Goal: Transaction & Acquisition: Purchase product/service

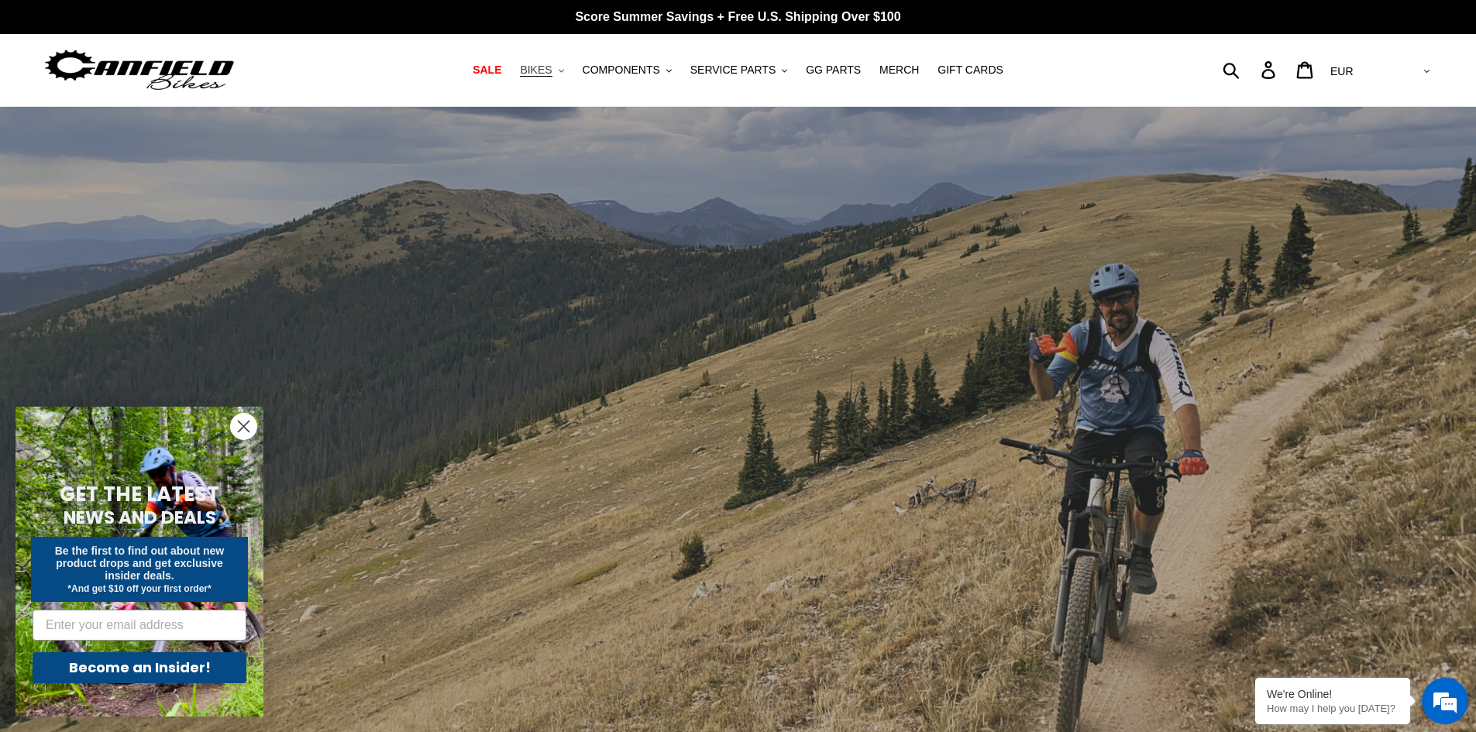
click at [548, 69] on span "BIKES" at bounding box center [536, 70] width 32 height 13
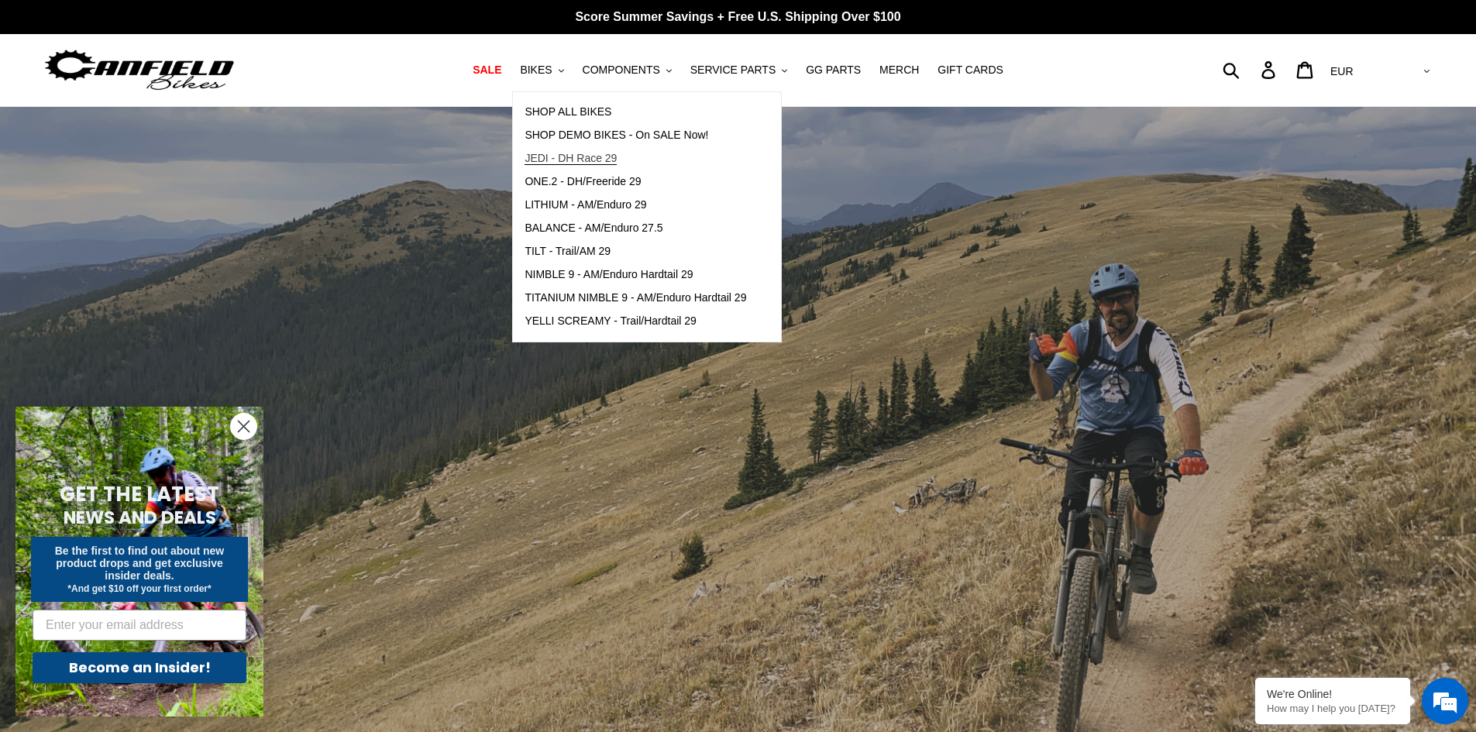
click at [614, 153] on span "JEDI - DH Race 29" at bounding box center [571, 158] width 92 height 13
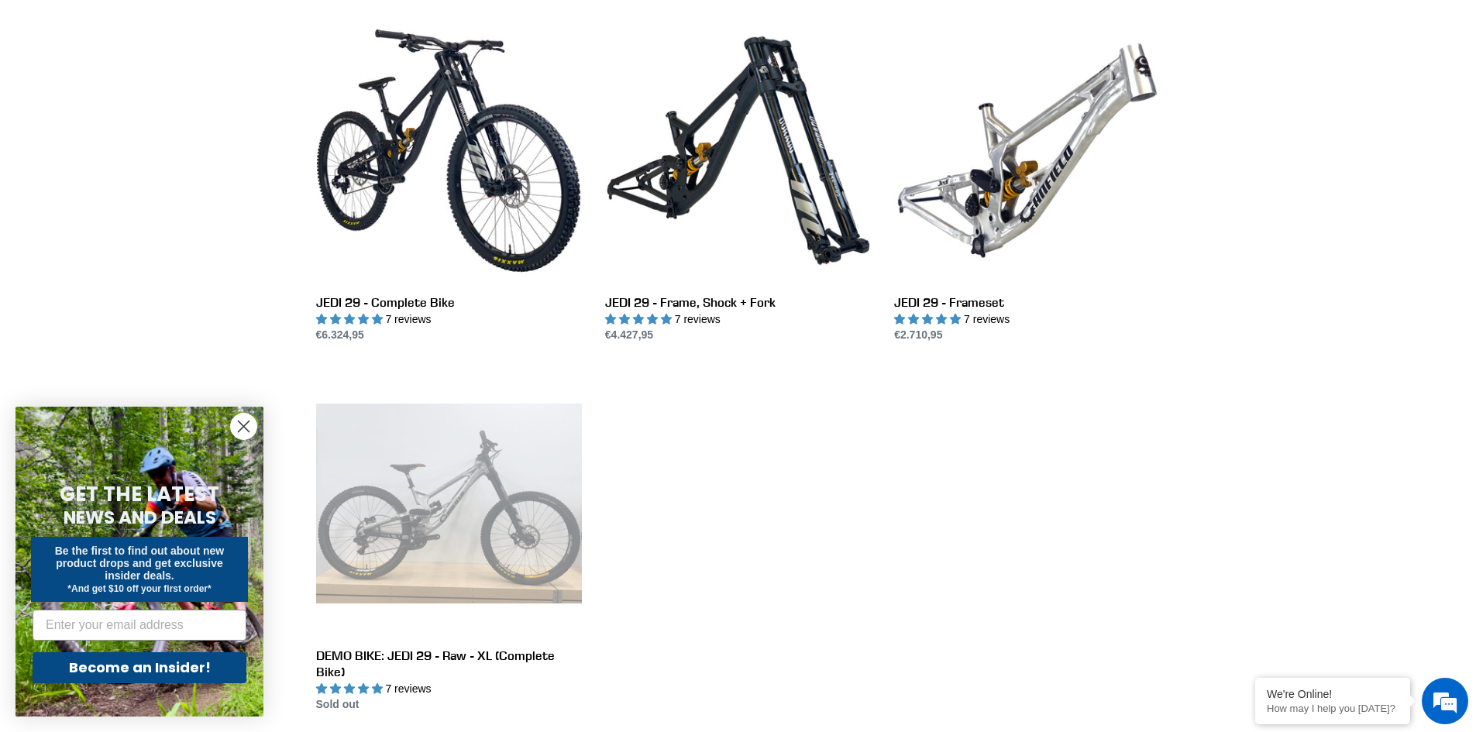
scroll to position [387, 0]
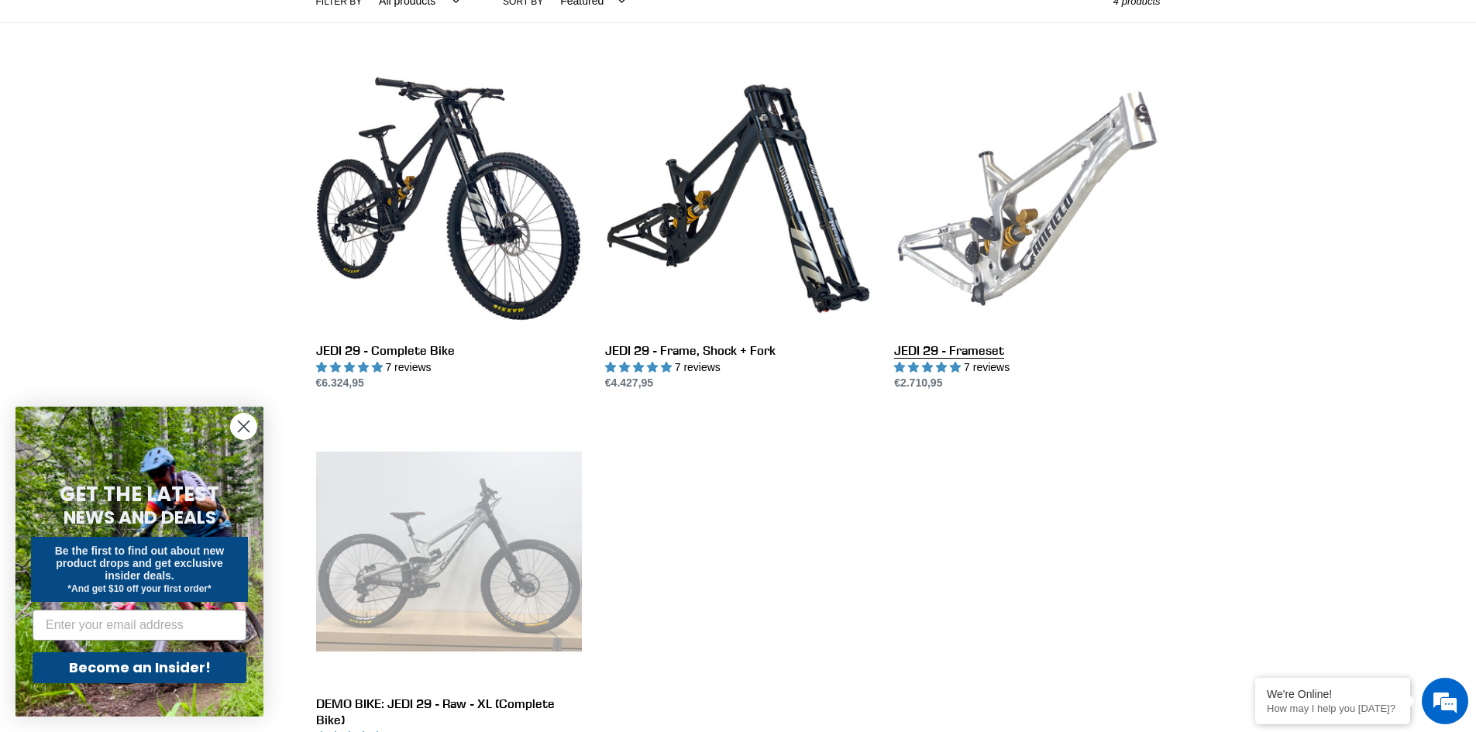
click at [1026, 247] on link "JEDI 29 - Frameset" at bounding box center [1027, 229] width 266 height 326
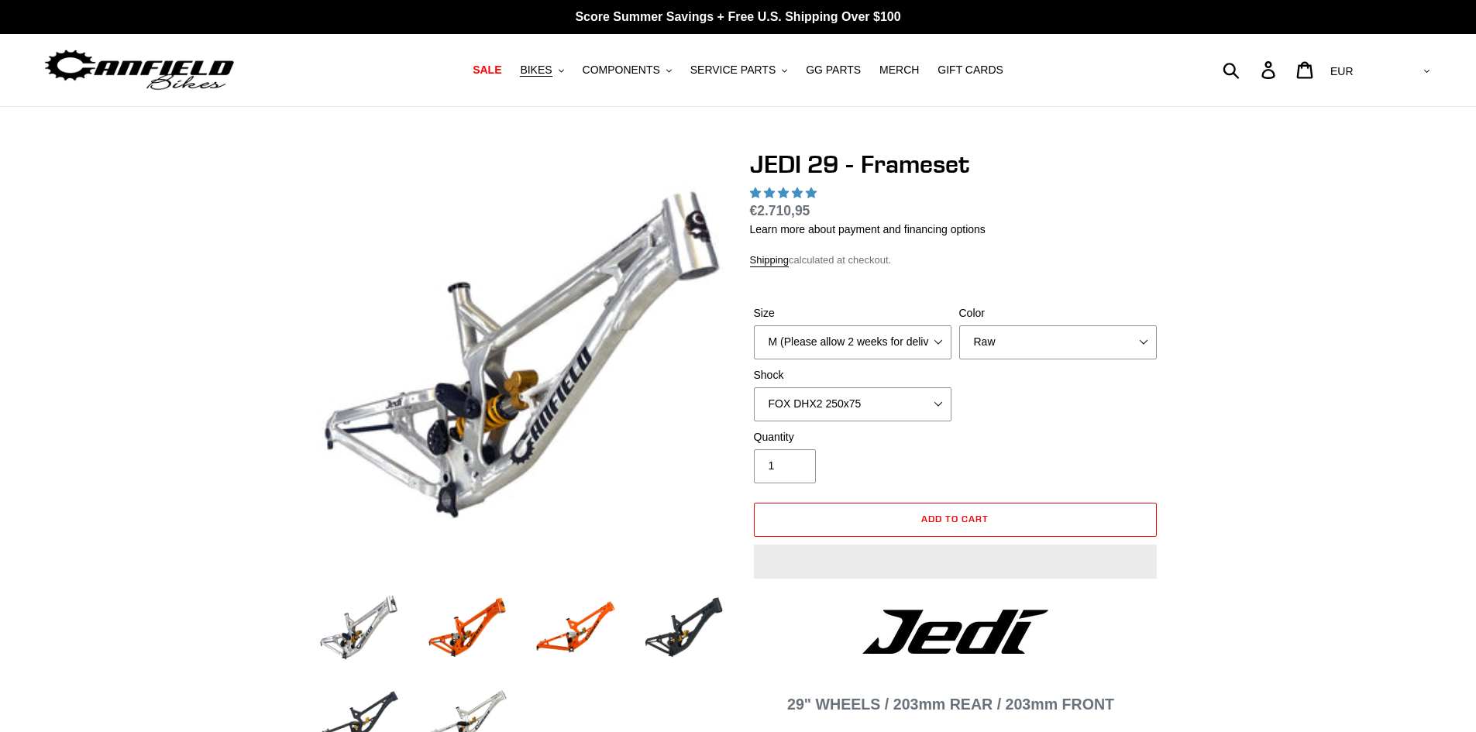
select select "highest-rating"
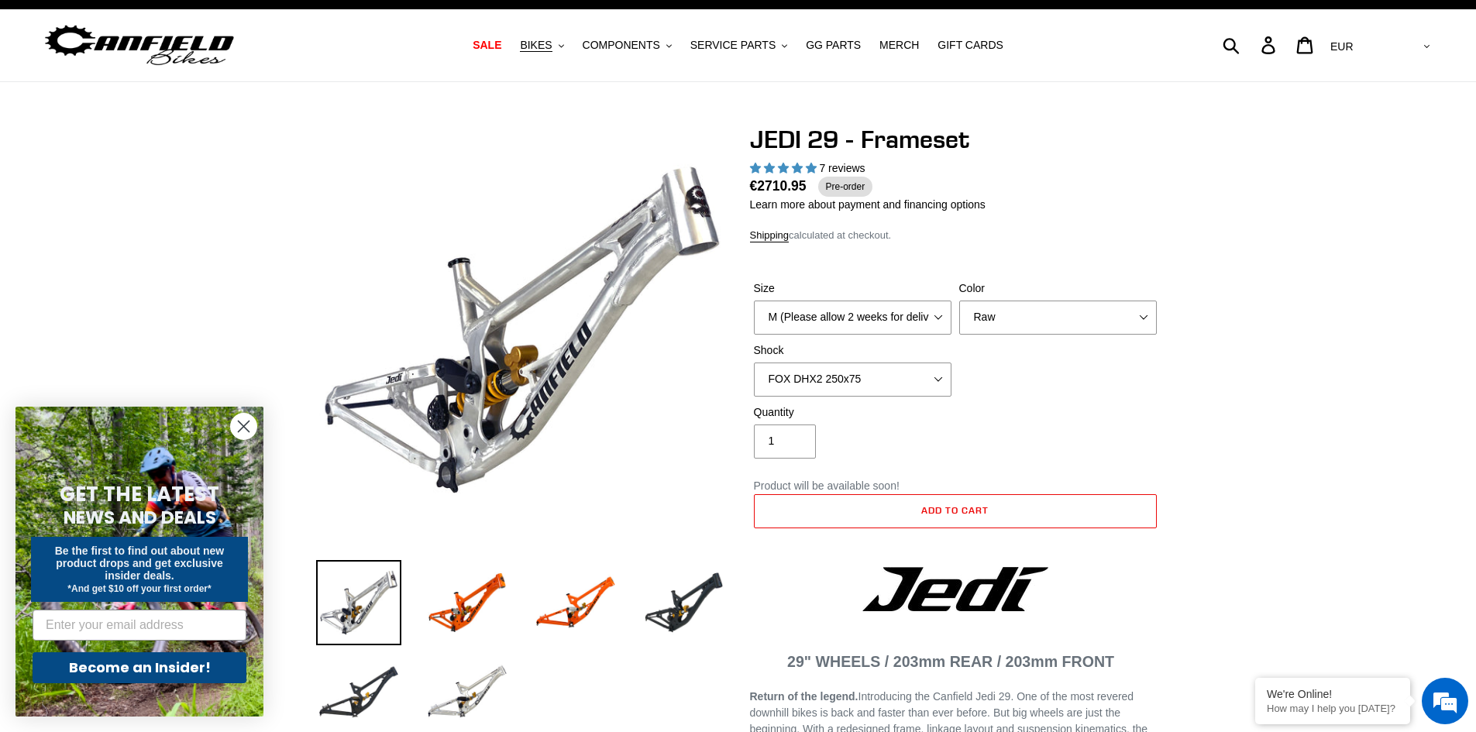
scroll to position [77, 0]
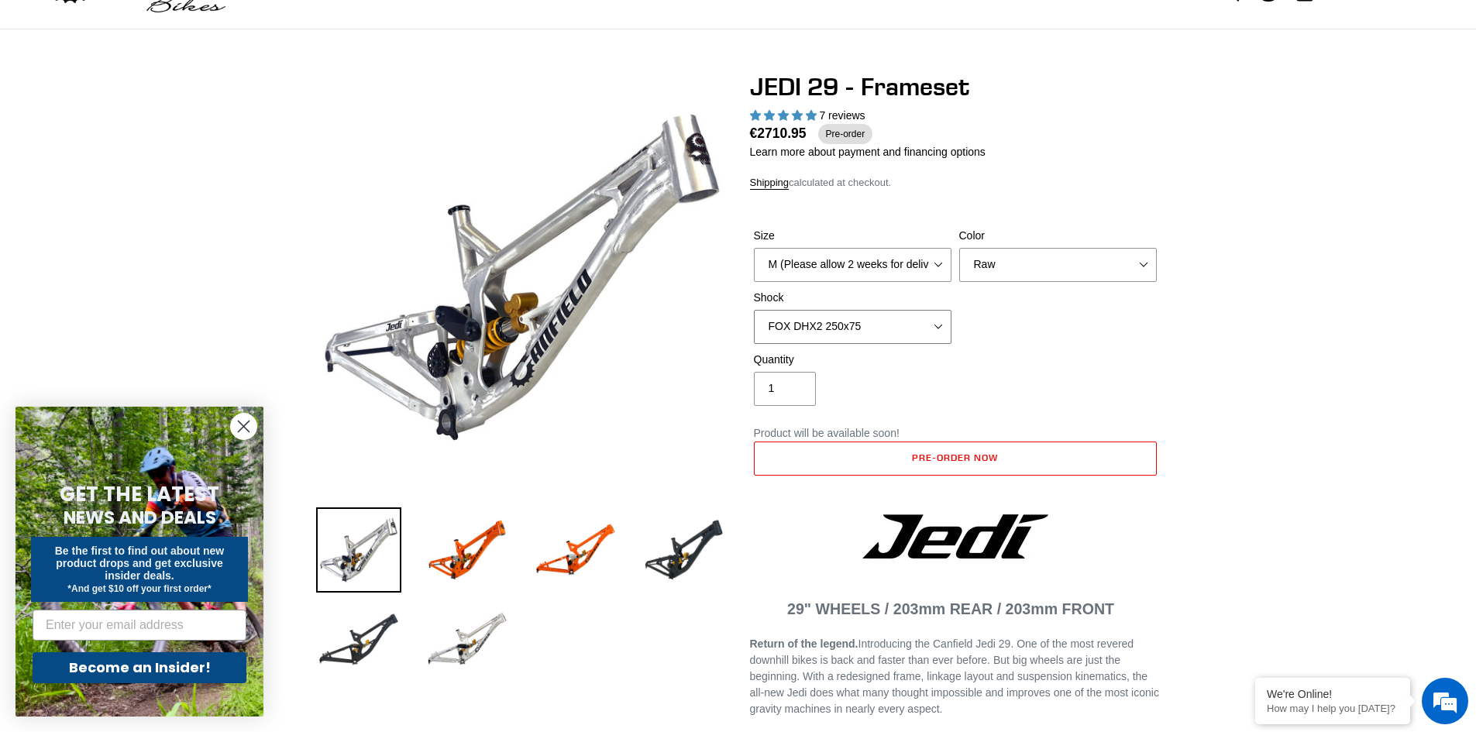
click at [880, 343] on select "No Shock FOX DHX2 250x75 RockShox Vivid Ultimate DH 250x75 EXT e-Storia LOX V3" at bounding box center [853, 327] width 198 height 34
click at [754, 310] on select "No Shock FOX DHX2 250x75 RockShox Vivid Ultimate DH 250x75 EXT e-Storia LOX V3" at bounding box center [853, 327] width 198 height 34
click at [838, 324] on select "No Shock FOX DHX2 250x75 RockShox Vivid Ultimate DH 250x75 EXT e-Storia LOX V3" at bounding box center [853, 327] width 198 height 34
select select "No Shock"
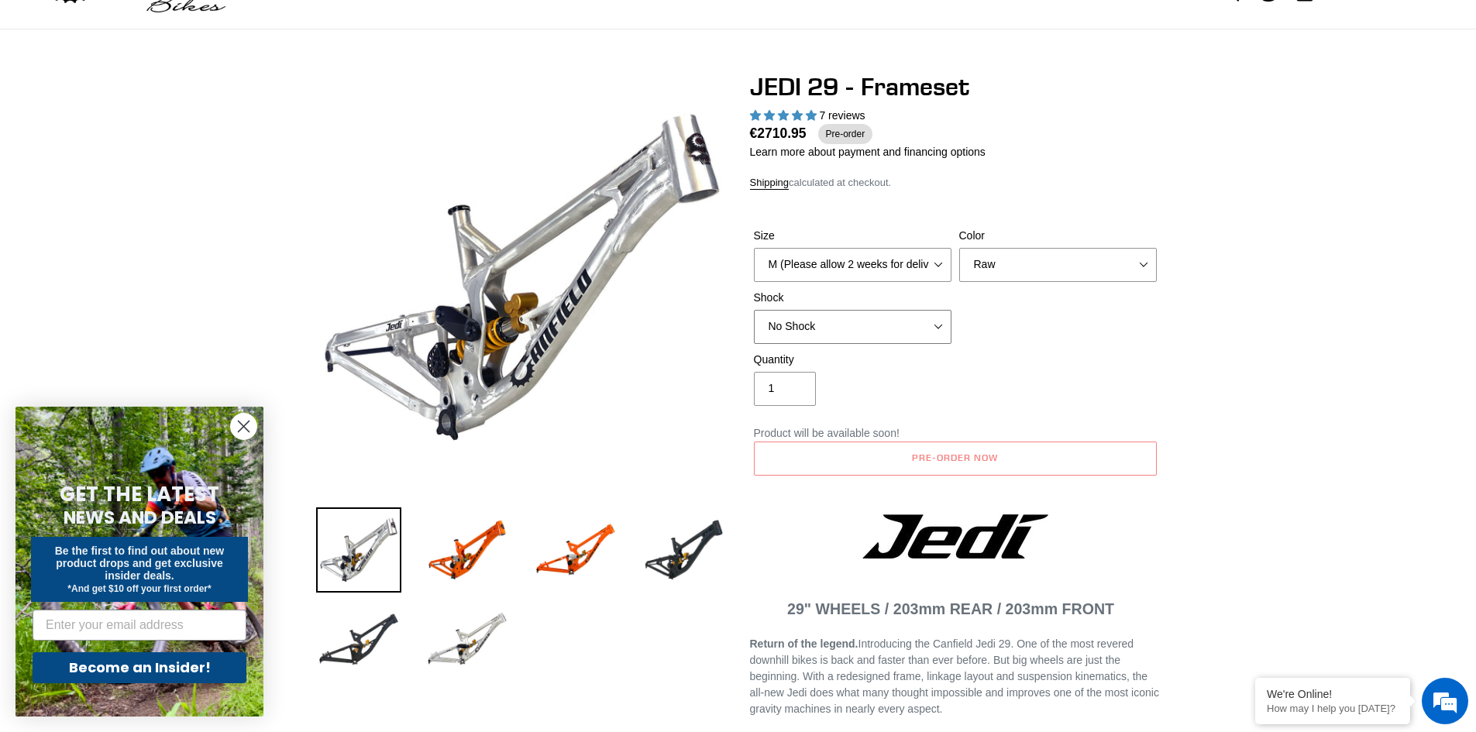
click at [754, 310] on select "No Shock FOX DHX2 250x75 RockShox Vivid Ultimate DH 250x75 EXT e-Storia LOX V3" at bounding box center [853, 327] width 198 height 34
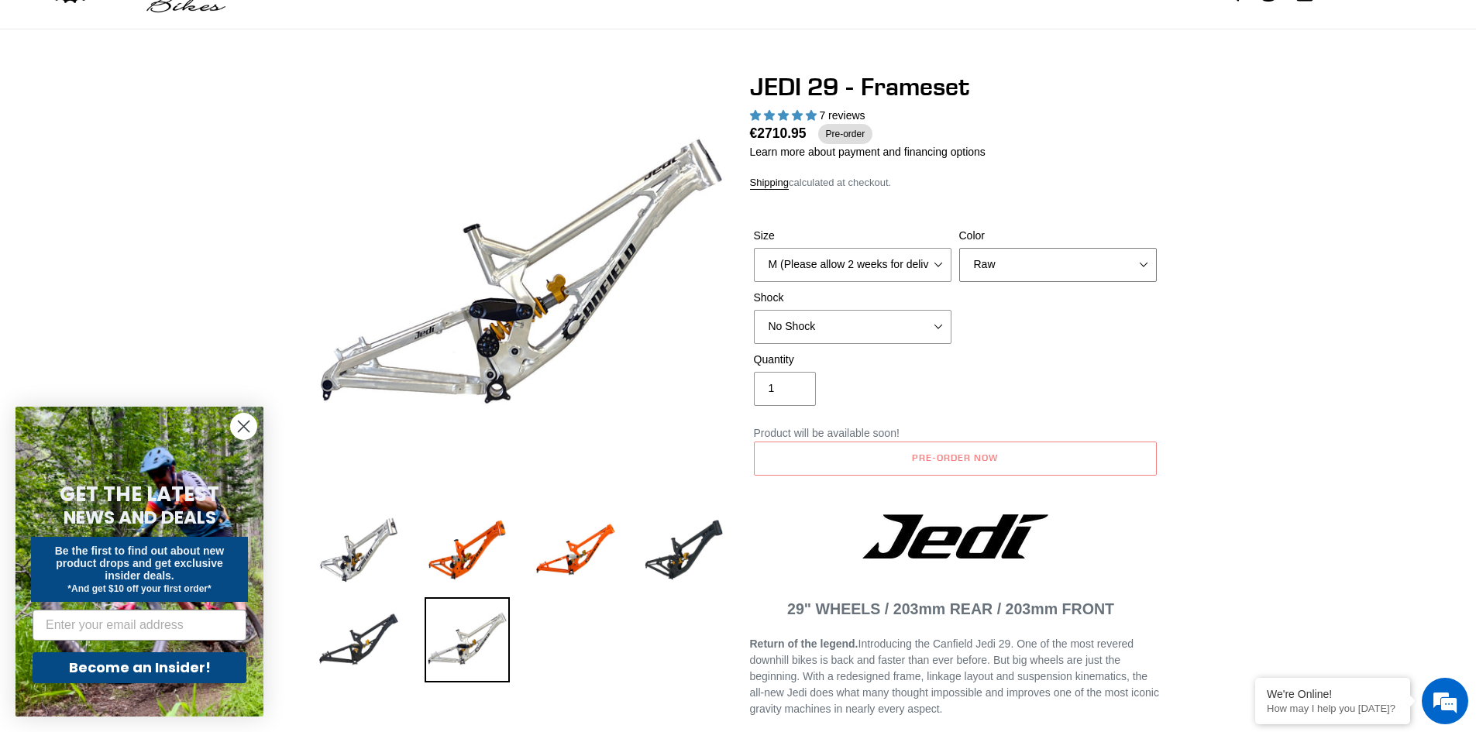
click at [959, 273] on select "Orange Raw Stealth Black" at bounding box center [1058, 265] width 198 height 34
click at [959, 248] on select "Orange Raw Stealth Black" at bounding box center [1058, 265] width 198 height 34
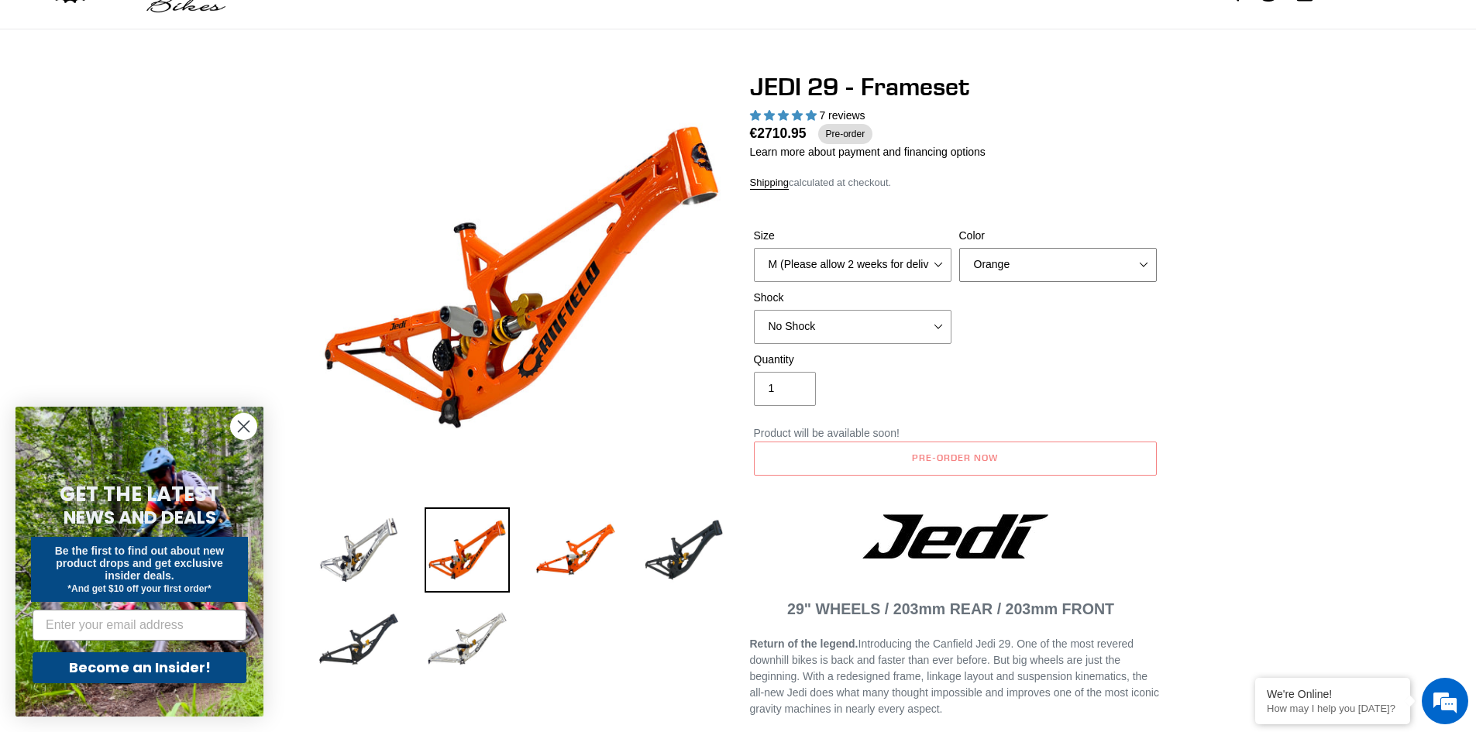
click at [989, 275] on select "Orange Raw Stealth Black" at bounding box center [1058, 265] width 198 height 34
click at [959, 248] on select "Orange Raw Stealth Black" at bounding box center [1058, 265] width 198 height 34
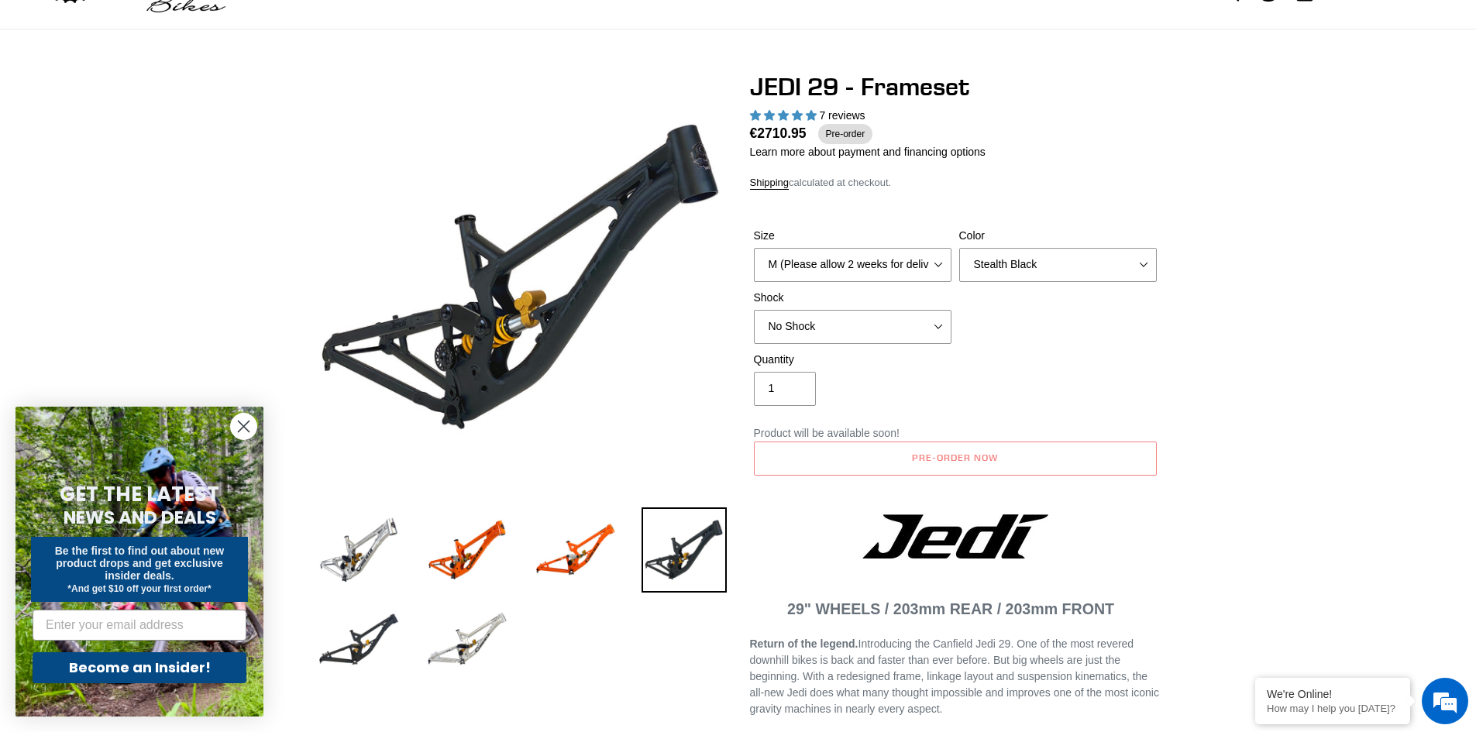
click at [1008, 286] on div "Size M (Please allow 2 weeks for delivery) L (Please allow 2 weeks for delivery…" at bounding box center [955, 290] width 411 height 124
click at [1008, 275] on select "Orange Raw Stealth Black" at bounding box center [1058, 265] width 198 height 34
select select "Raw"
click at [959, 248] on select "Orange Raw Stealth Black" at bounding box center [1058, 265] width 198 height 34
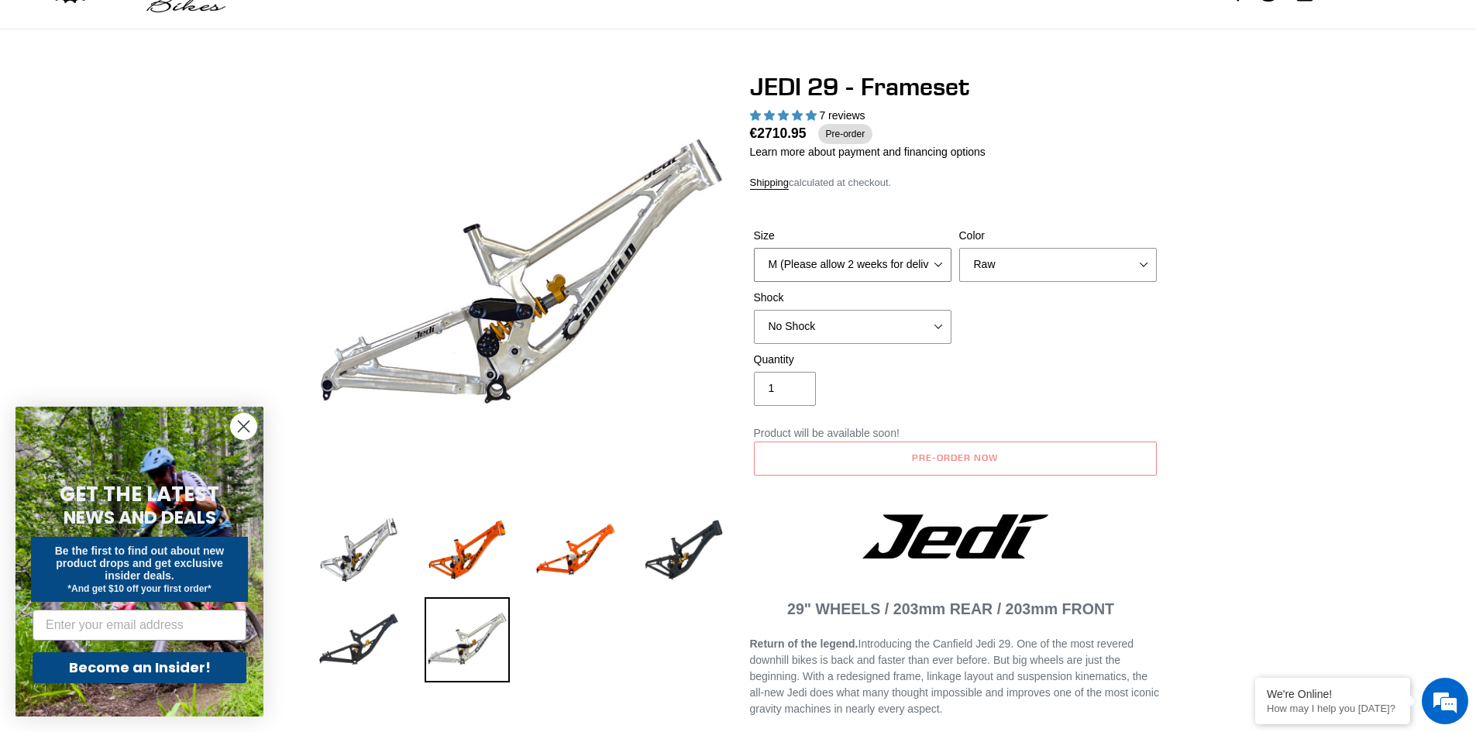
click at [855, 270] on select "M (Please allow 2 weeks for delivery) L (Please allow 2 weeks for delivery) XL" at bounding box center [853, 265] width 198 height 34
select select "L (Please allow 2 weeks for delivery)"
click at [754, 248] on select "M (Please allow 2 weeks for delivery) L (Please allow 2 weeks for delivery) XL" at bounding box center [853, 265] width 198 height 34
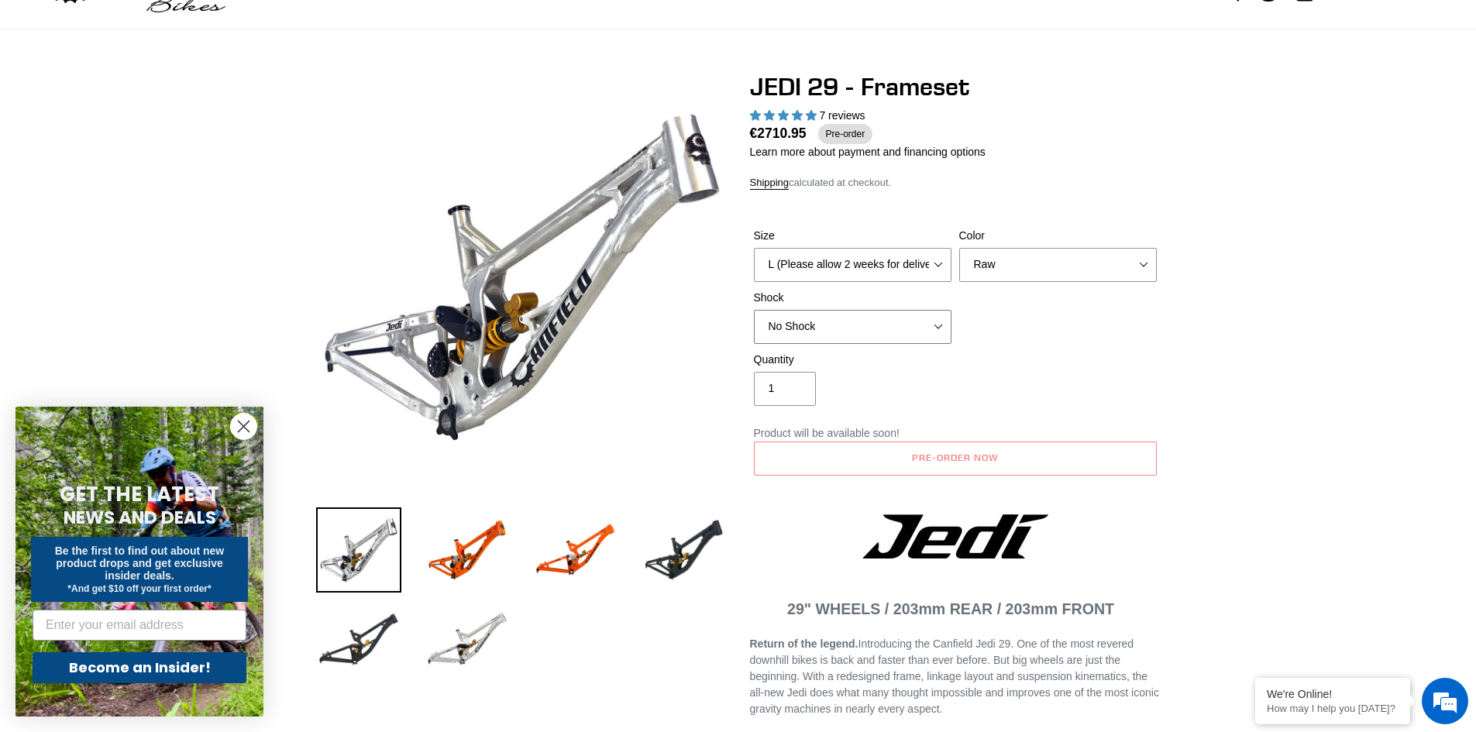
click at [833, 324] on select "No Shock FOX DHX2 250x75 RockShox Vivid Ultimate DH 250x75 EXT e-Storia LOX V3" at bounding box center [853, 327] width 198 height 34
click at [754, 310] on select "No Shock FOX DHX2 250x75 RockShox Vivid Ultimate DH 250x75 EXT e-Storia LOX V3" at bounding box center [853, 327] width 198 height 34
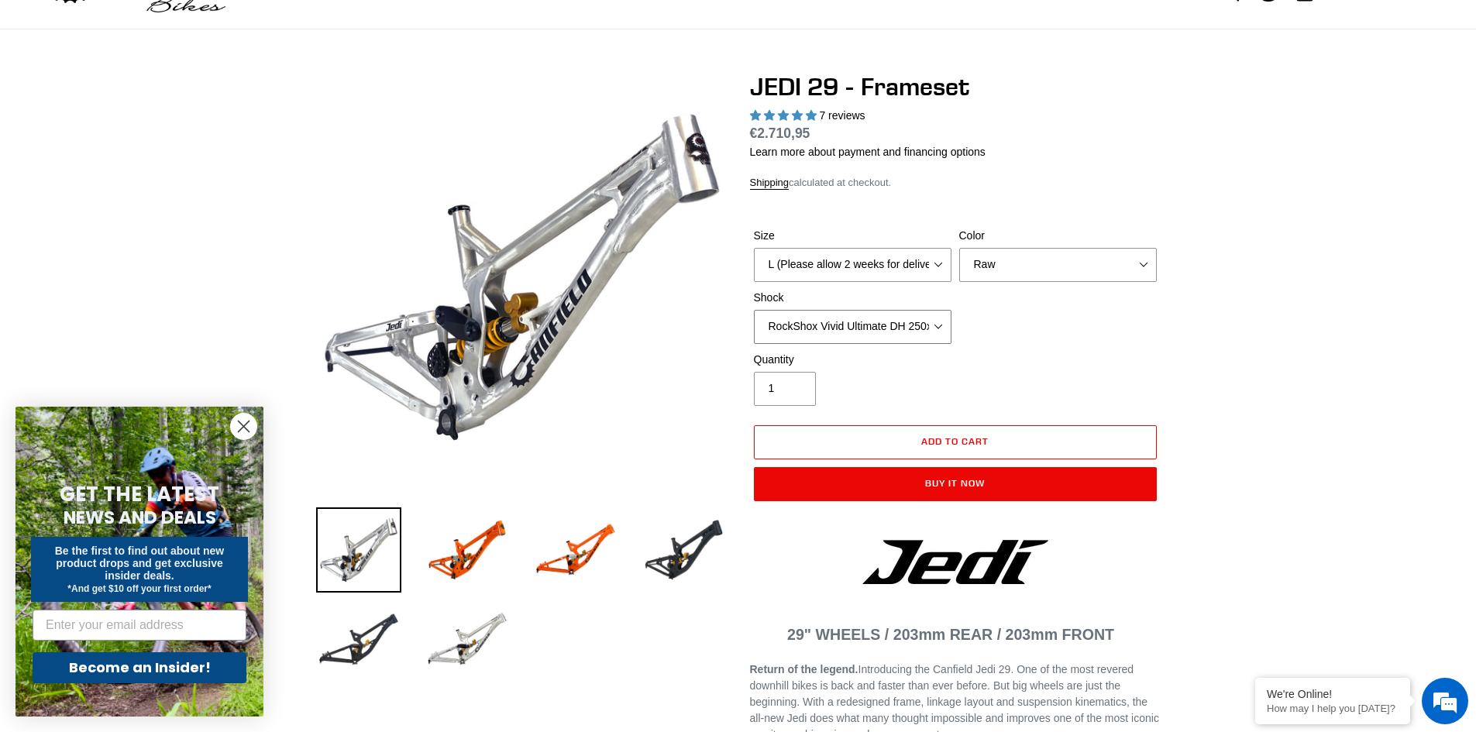
click at [814, 334] on select "No Shock FOX DHX2 250x75 RockShox Vivid Ultimate DH 250x75 EXT e-Storia LOX V3" at bounding box center [853, 327] width 198 height 34
click at [724, 542] on img at bounding box center [684, 550] width 85 height 85
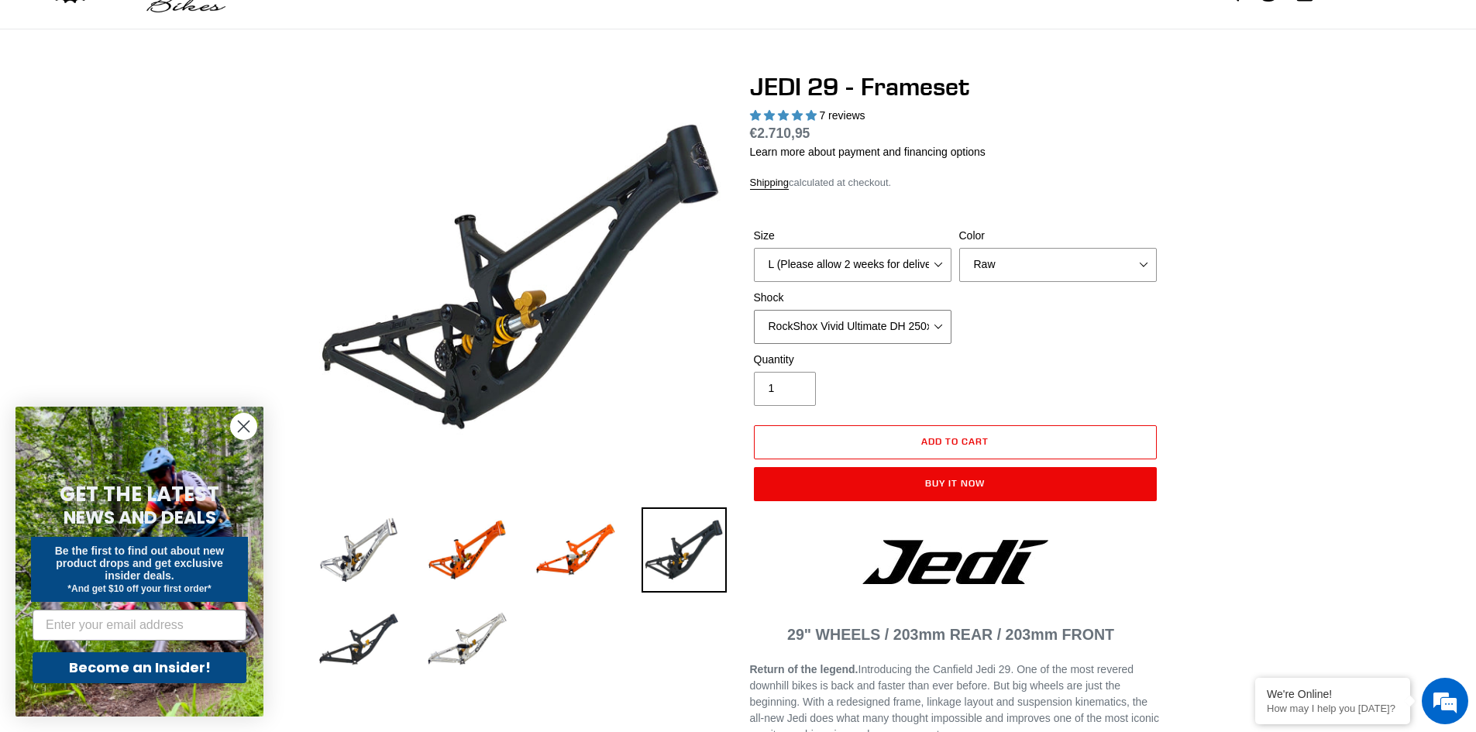
click at [817, 318] on select "No Shock FOX DHX2 250x75 RockShox Vivid Ultimate DH 250x75 EXT e-Storia LOX V3" at bounding box center [853, 327] width 198 height 34
click at [754, 310] on select "No Shock FOX DHX2 250x75 RockShox Vivid Ultimate DH 250x75 EXT e-Storia LOX V3" at bounding box center [853, 327] width 198 height 34
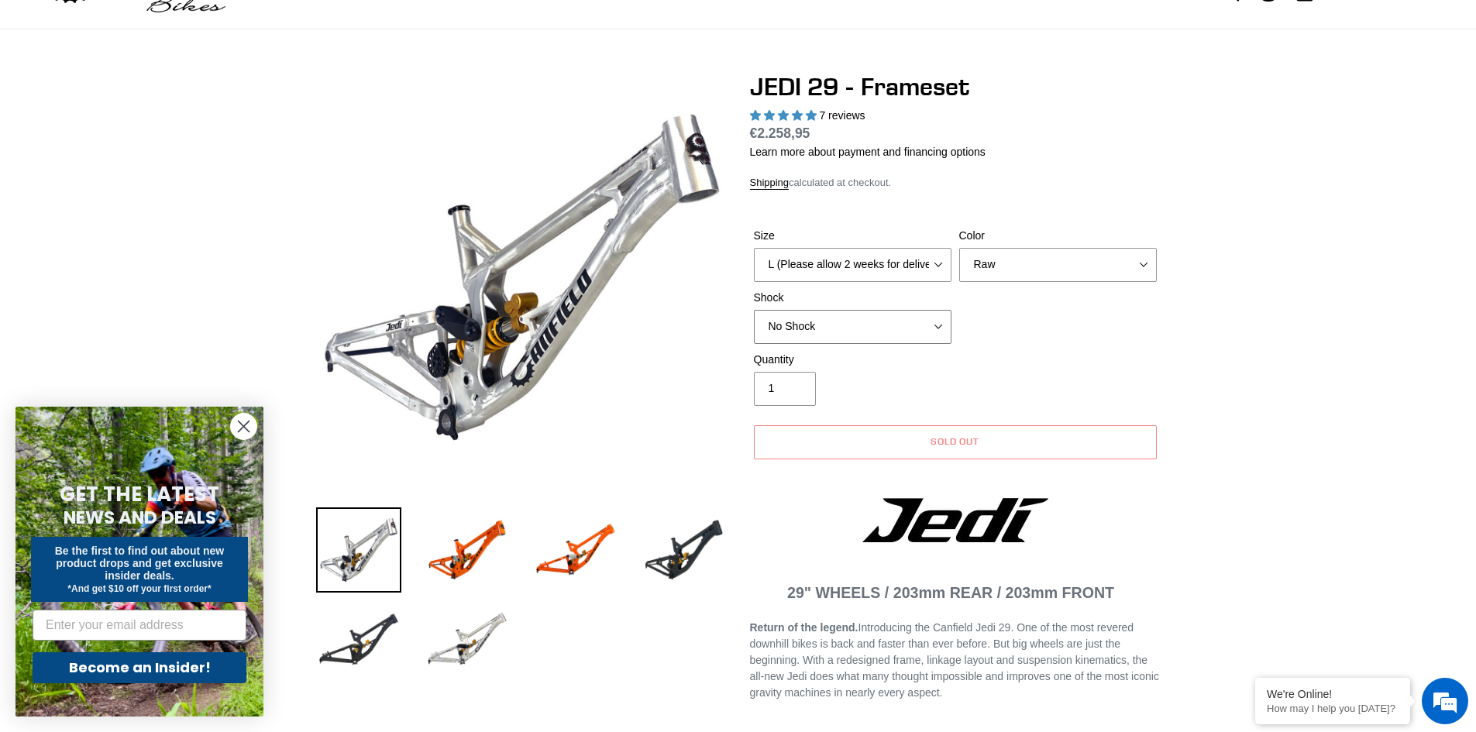
drag, startPoint x: 835, startPoint y: 317, endPoint x: 835, endPoint y: 329, distance: 11.6
click at [835, 317] on select "No Shock FOX DHX2 250x75 RockShox Vivid Ultimate DH 250x75 EXT e-Storia LOX V3" at bounding box center [853, 327] width 198 height 34
click at [754, 310] on select "No Shock FOX DHX2 250x75 RockShox Vivid Ultimate DH 250x75 EXT e-Storia LOX V3" at bounding box center [853, 327] width 198 height 34
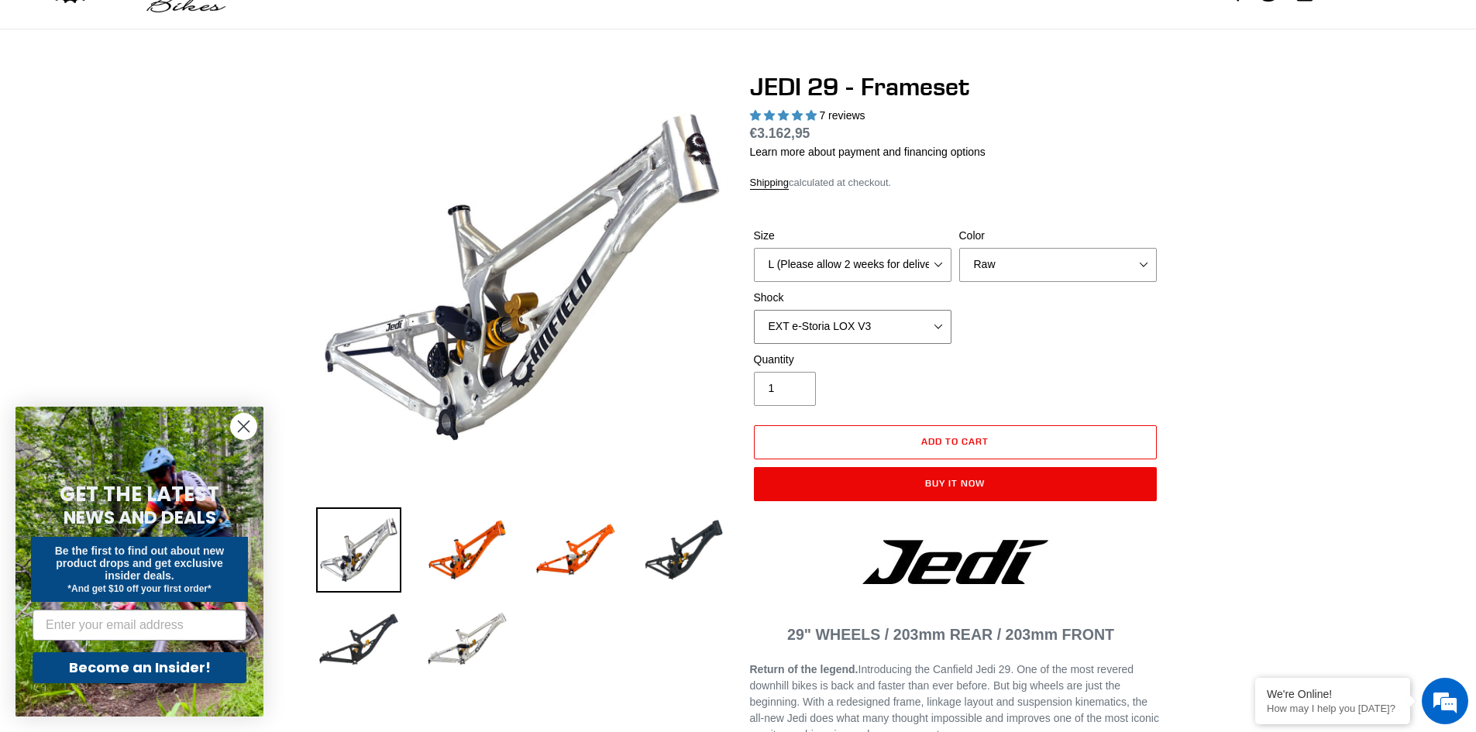
click at [818, 326] on select "No Shock FOX DHX2 250x75 RockShox Vivid Ultimate DH 250x75 EXT e-Storia LOX V3" at bounding box center [853, 327] width 198 height 34
click at [821, 323] on select "No Shock FOX DHX2 250x75 RockShox Vivid Ultimate DH 250x75 EXT e-Storia LOX V3" at bounding box center [853, 327] width 198 height 34
click at [754, 310] on select "No Shock FOX DHX2 250x75 RockShox Vivid Ultimate DH 250x75 EXT e-Storia LOX V3" at bounding box center [853, 327] width 198 height 34
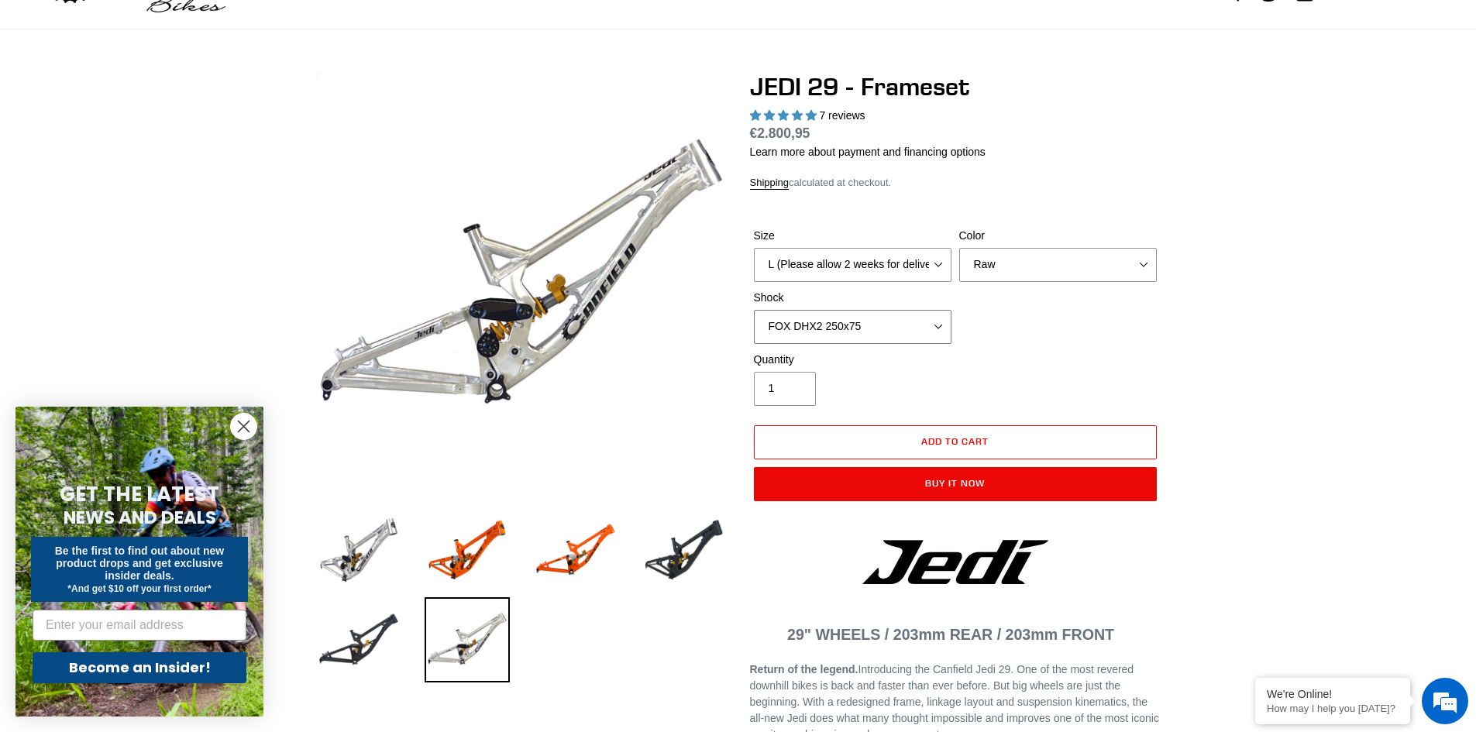
click at [808, 330] on select "No Shock FOX DHX2 250x75 RockShox Vivid Ultimate DH 250x75 EXT e-Storia LOX V3" at bounding box center [853, 327] width 198 height 34
select select "No Shock"
click at [754, 310] on select "No Shock FOX DHX2 250x75 RockShox Vivid Ultimate DH 250x75 EXT e-Storia LOX V3" at bounding box center [853, 327] width 198 height 34
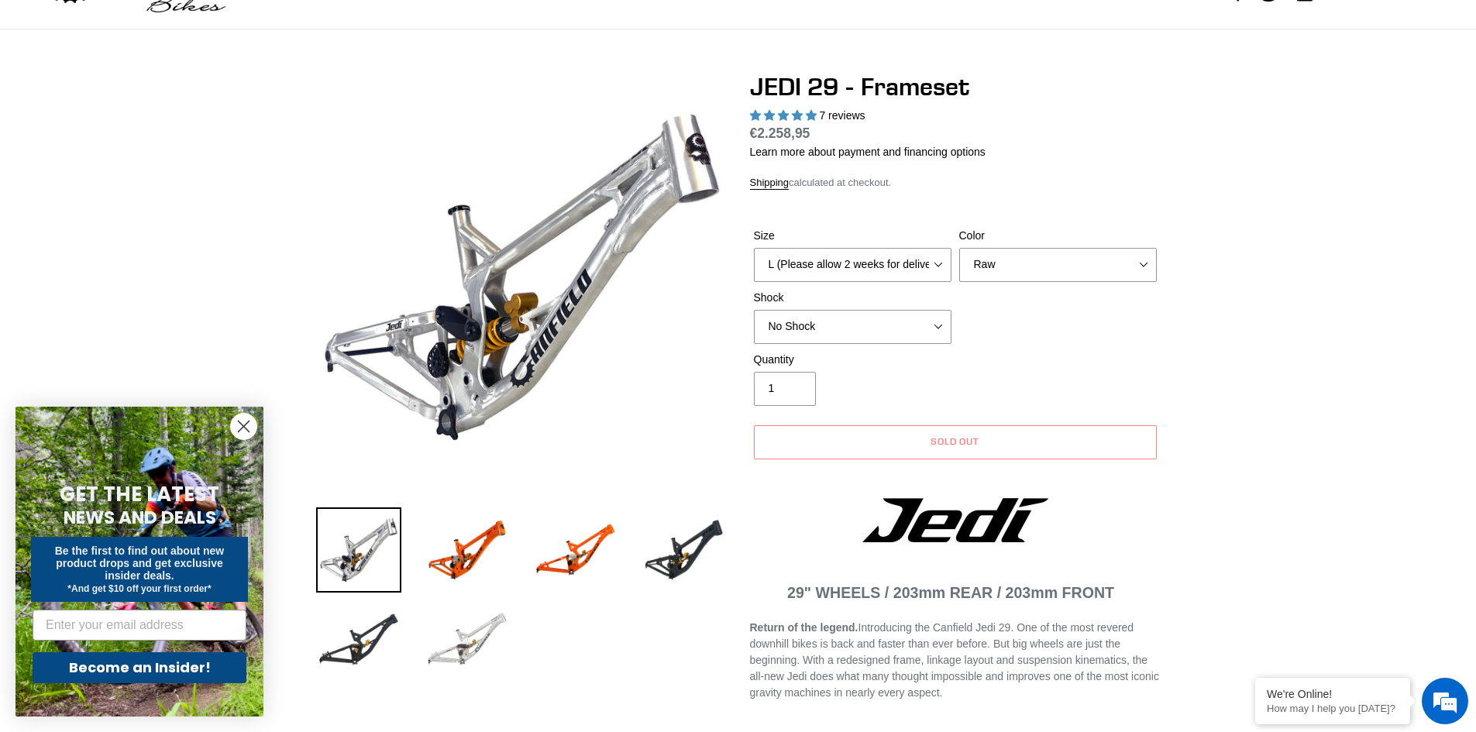
click at [440, 646] on img at bounding box center [467, 639] width 85 height 85
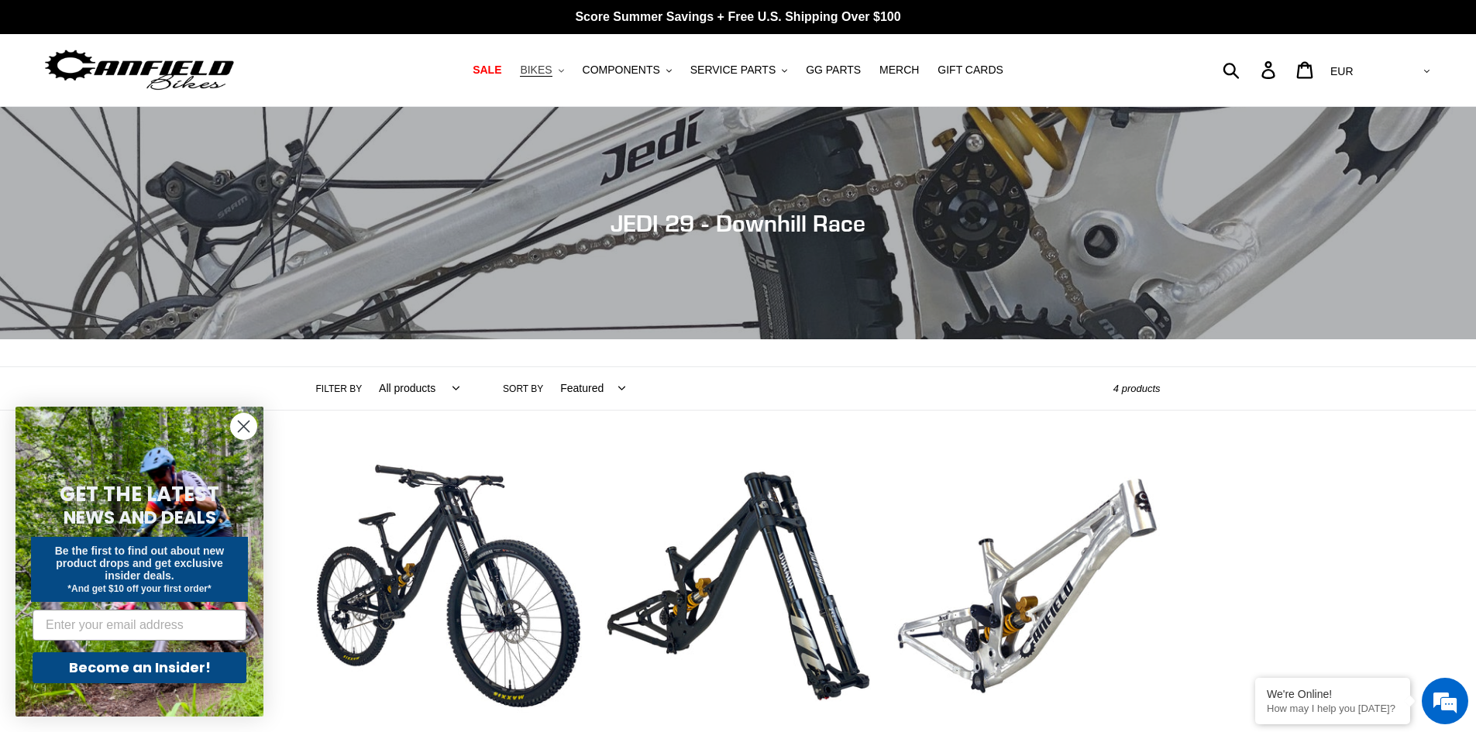
click at [552, 72] on span "BIKES" at bounding box center [536, 70] width 32 height 13
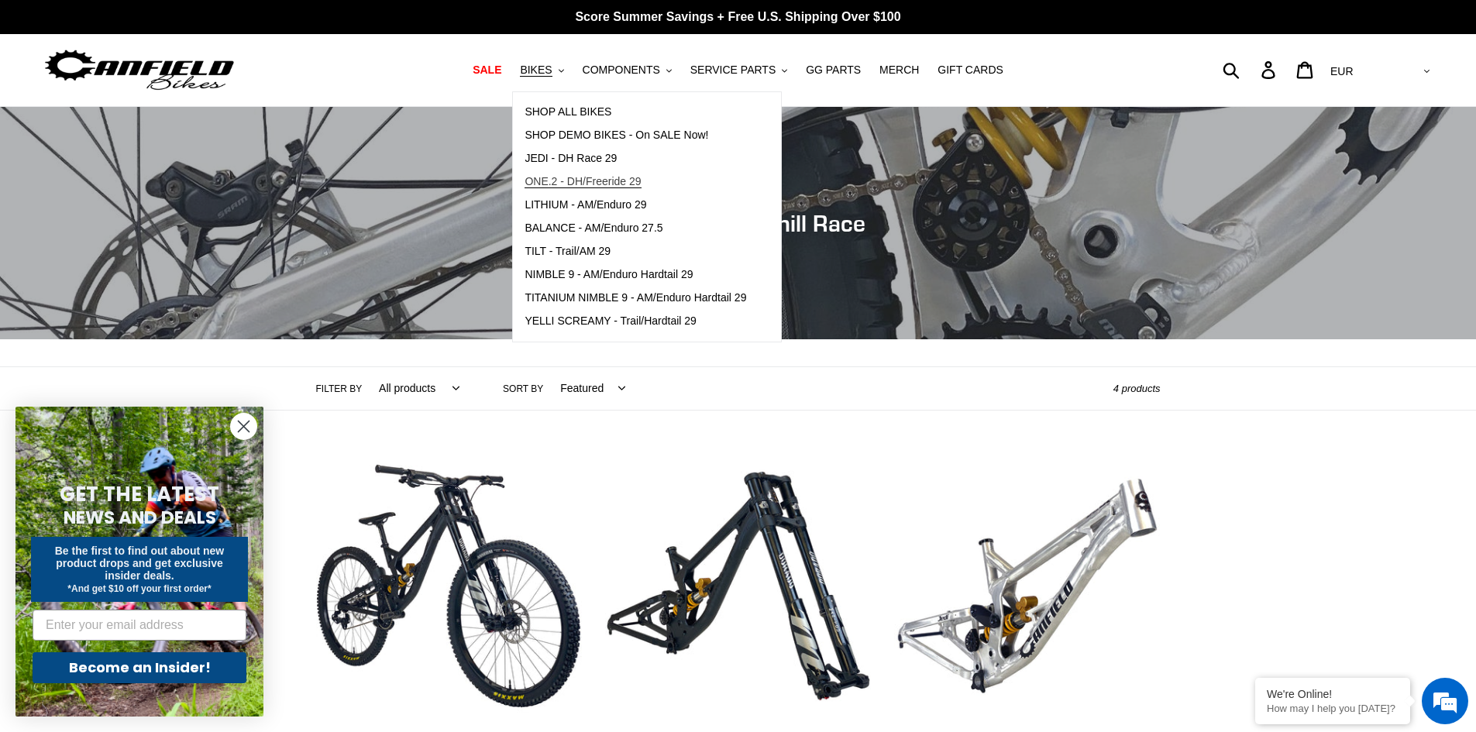
click at [628, 179] on span "ONE.2 - DH/Freeride 29" at bounding box center [583, 181] width 116 height 13
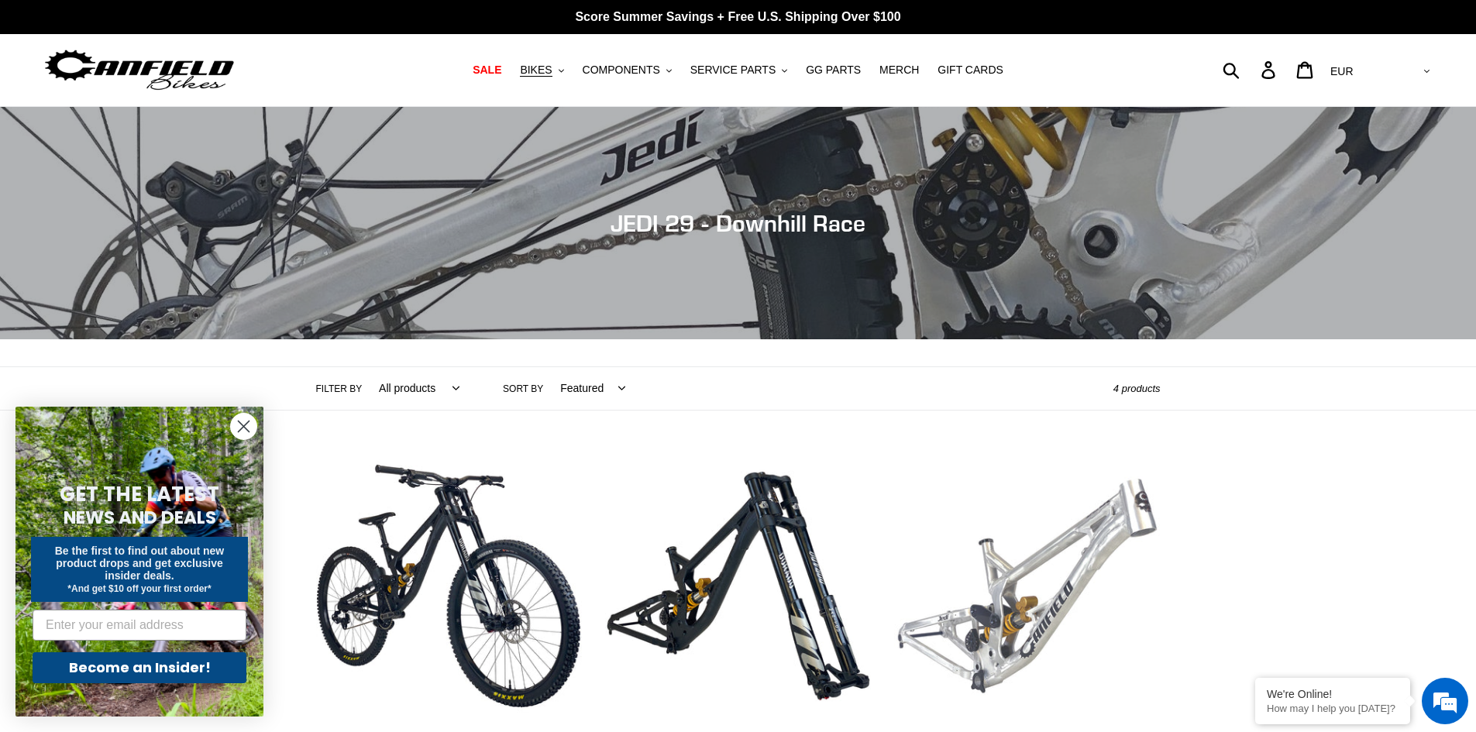
click at [1030, 555] on link "JEDI 29 - Frameset" at bounding box center [1027, 616] width 266 height 326
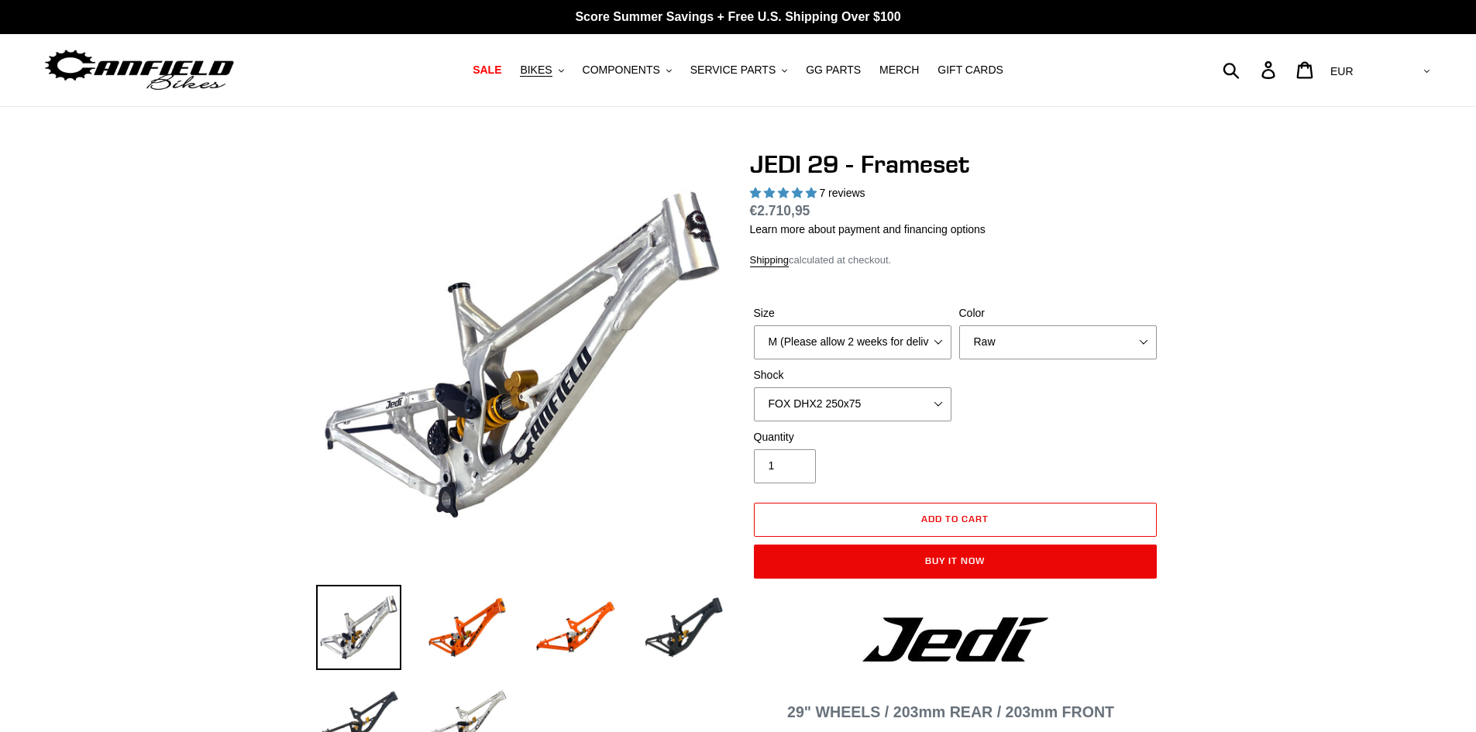
select select "highest-rating"
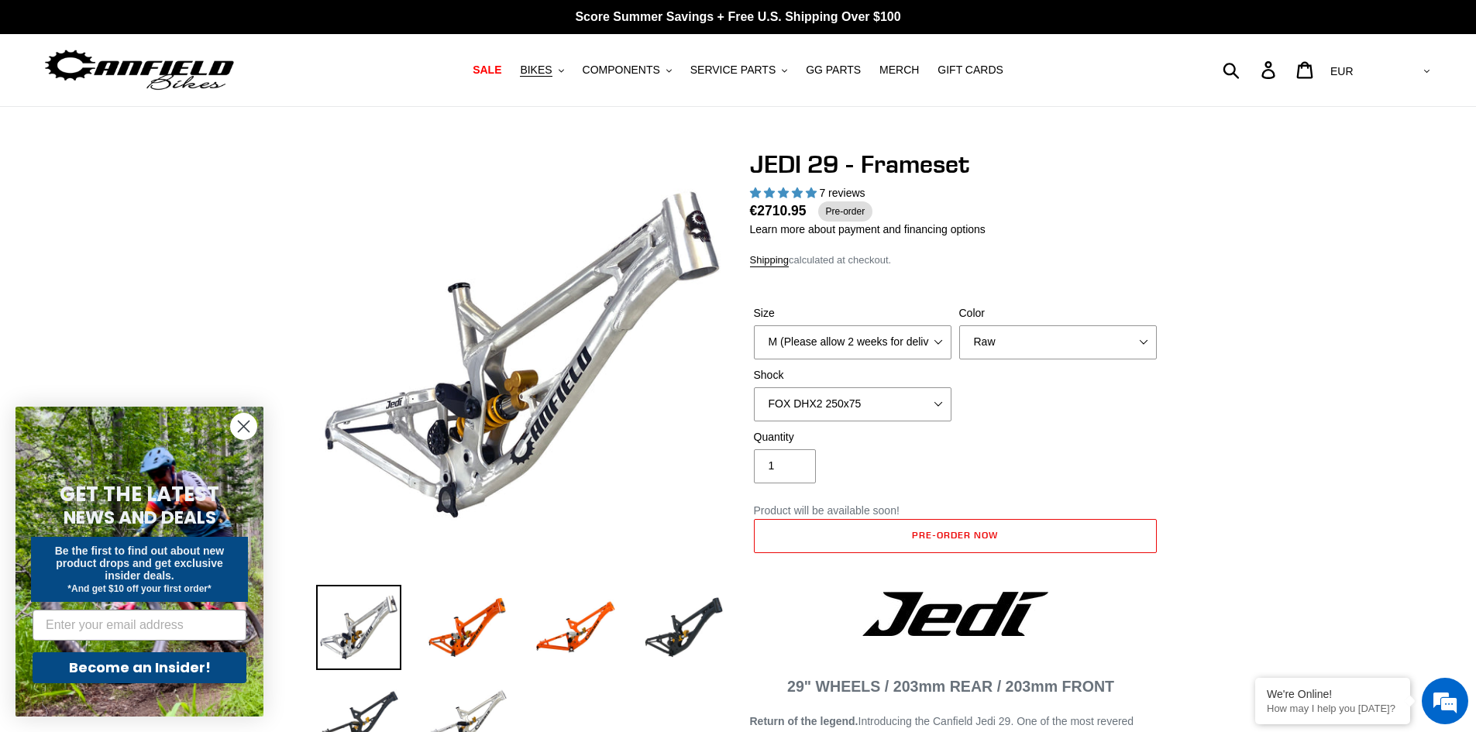
click at [819, 167] on h1 "JEDI 29 - Frameset" at bounding box center [955, 164] width 411 height 29
click at [818, 167] on h1 "JEDI 29 - Frameset" at bounding box center [955, 164] width 411 height 29
click at [790, 165] on h1 "JEDI 29 - Frameset" at bounding box center [955, 164] width 411 height 29
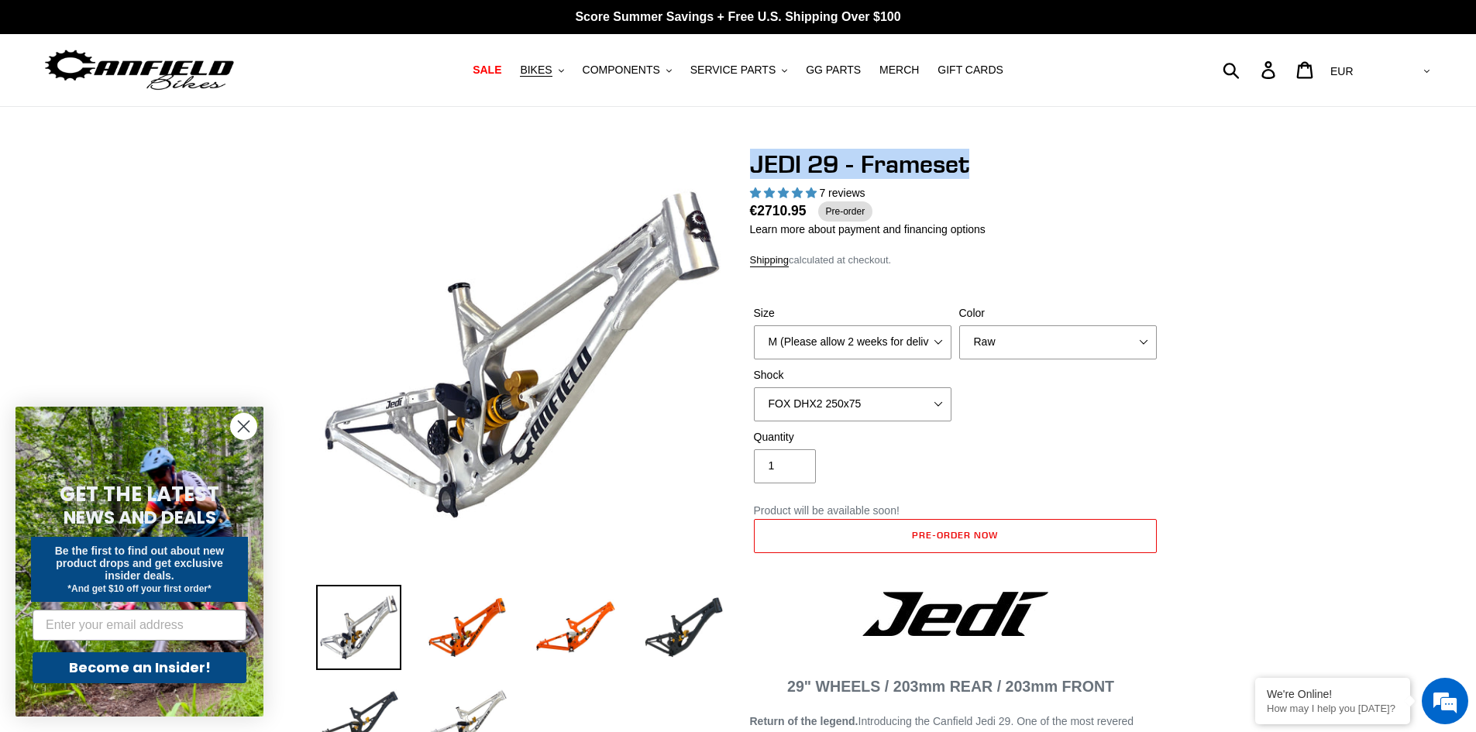
click at [760, 160] on h1 "JEDI 29 - Frameset" at bounding box center [955, 164] width 411 height 29
drag, startPoint x: 739, startPoint y: 162, endPoint x: 832, endPoint y: 166, distance: 93.8
copy h1 "JEDI 29"
click at [546, 69] on span "BIKES" at bounding box center [536, 70] width 32 height 13
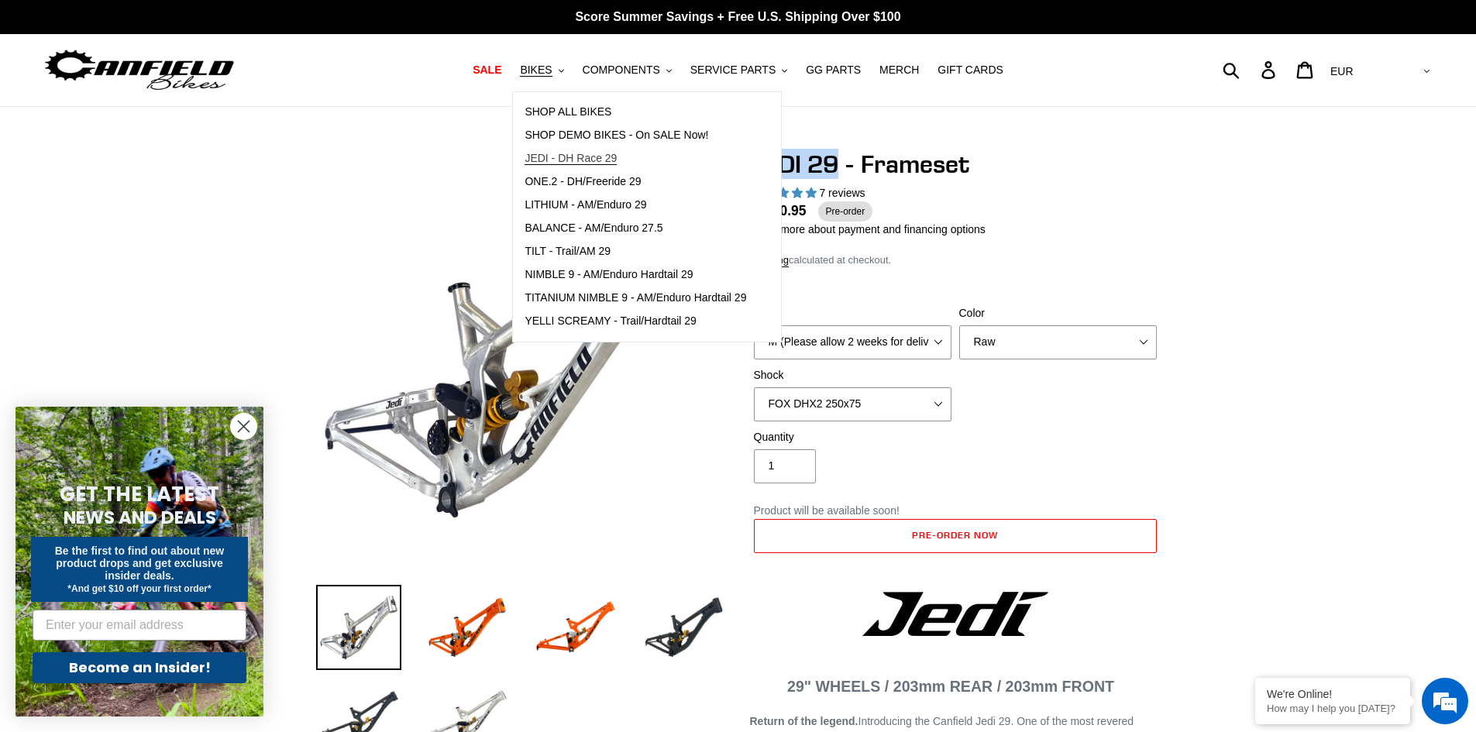
click at [604, 159] on span "JEDI - DH Race 29" at bounding box center [571, 158] width 92 height 13
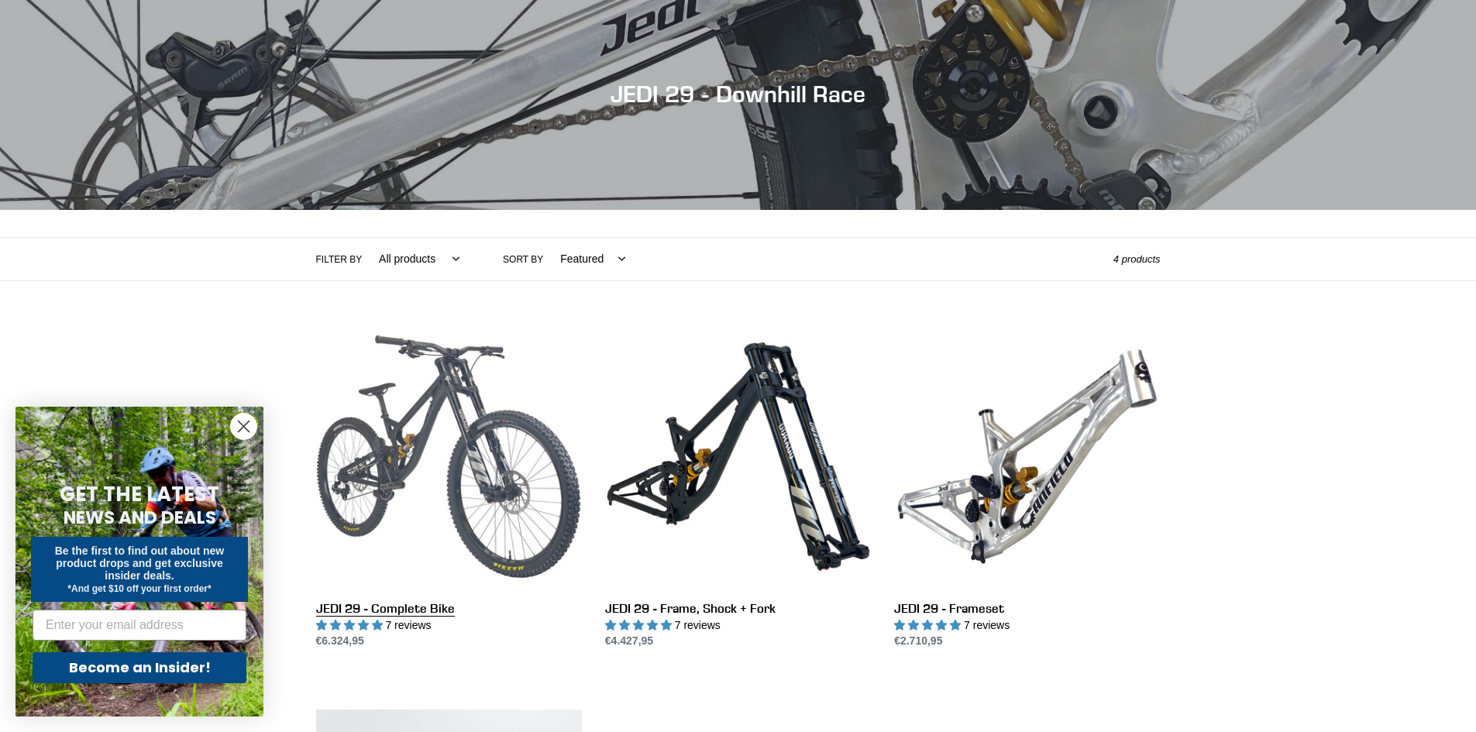
scroll to position [155, 0]
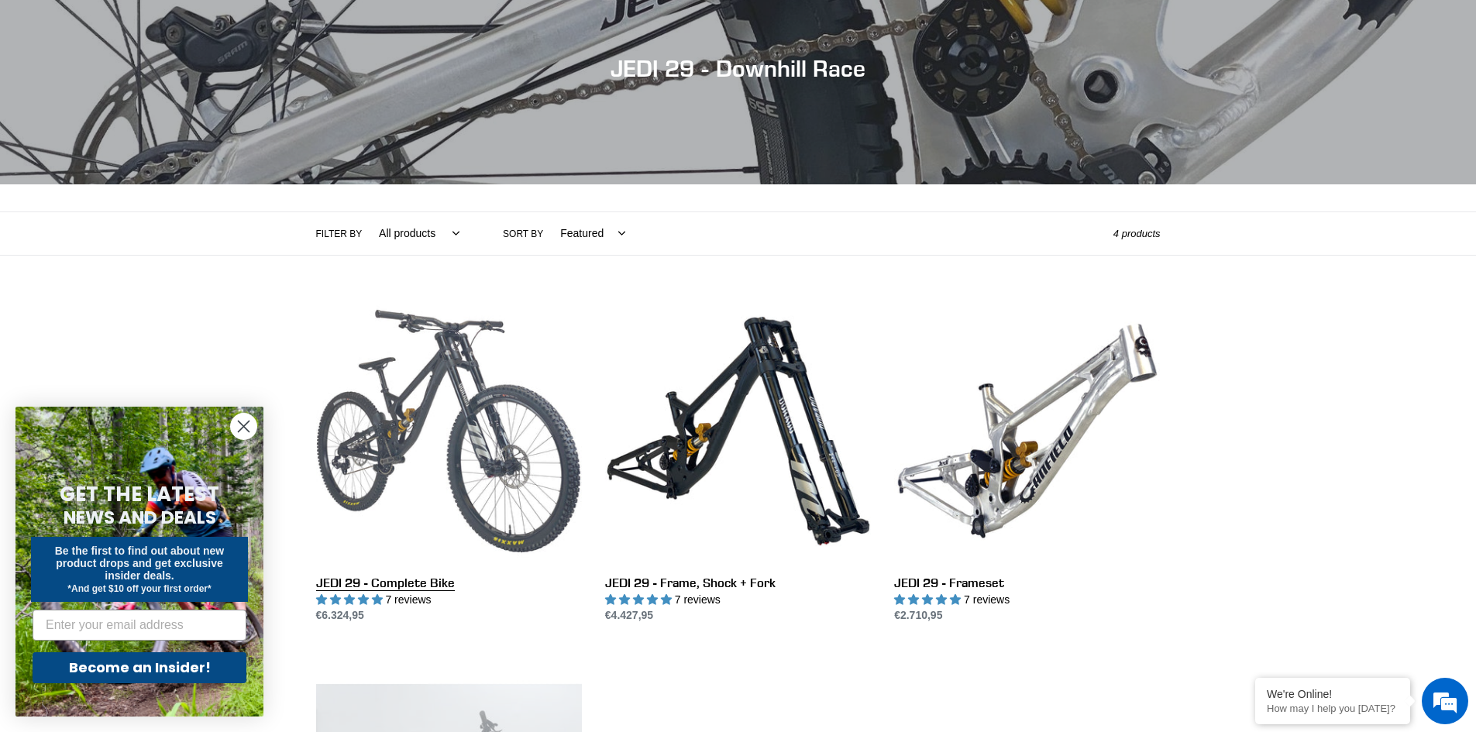
click at [368, 383] on link "JEDI 29 - Complete Bike" at bounding box center [449, 461] width 266 height 326
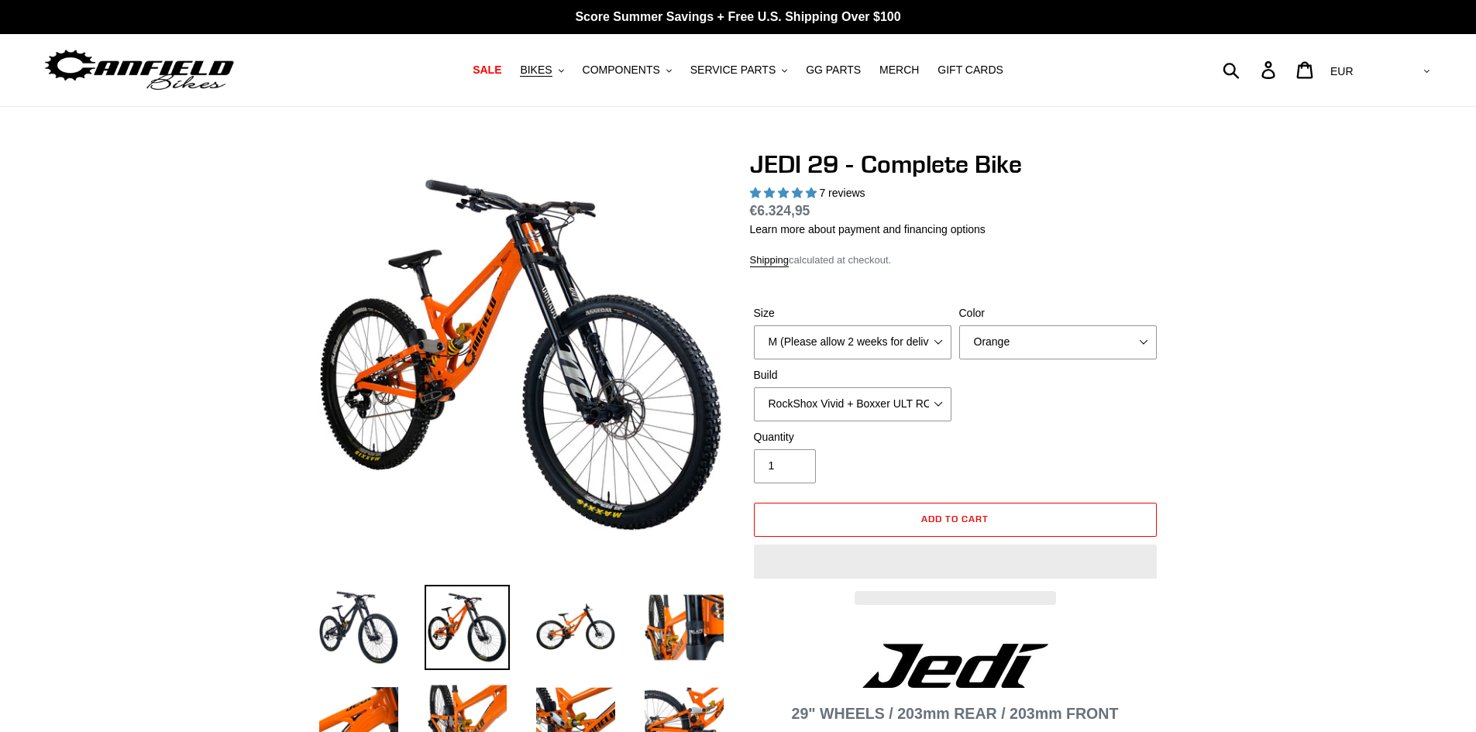
select select "highest-rating"
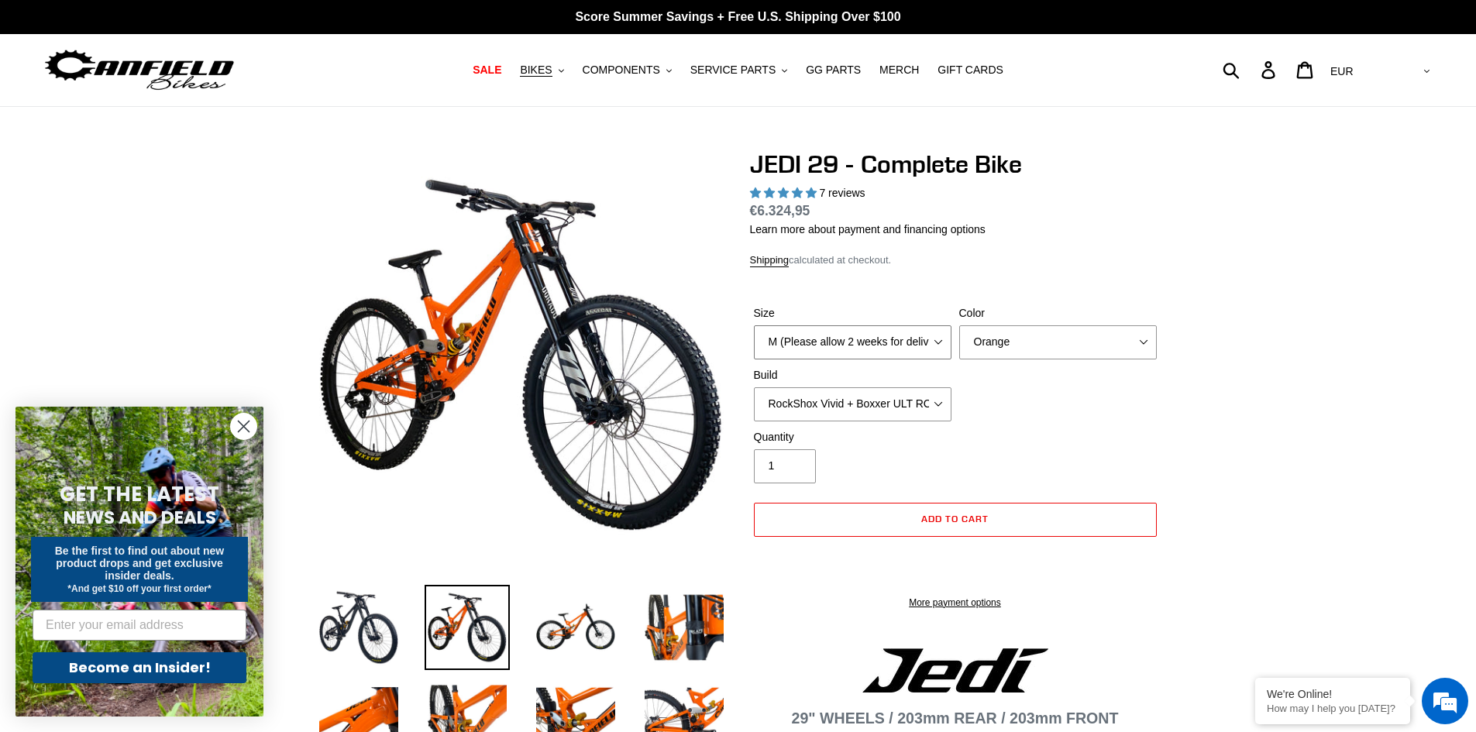
click at [846, 339] on select "M (Please allow 2 weeks for delivery) L (Please allow 2 weeks for delivery) XL …" at bounding box center [853, 342] width 198 height 34
select select "L (Please allow 2 weeks for delivery)"
click at [754, 325] on select "M (Please allow 2 weeks for delivery) L (Please allow 2 weeks for delivery) XL …" at bounding box center [853, 342] width 198 height 34
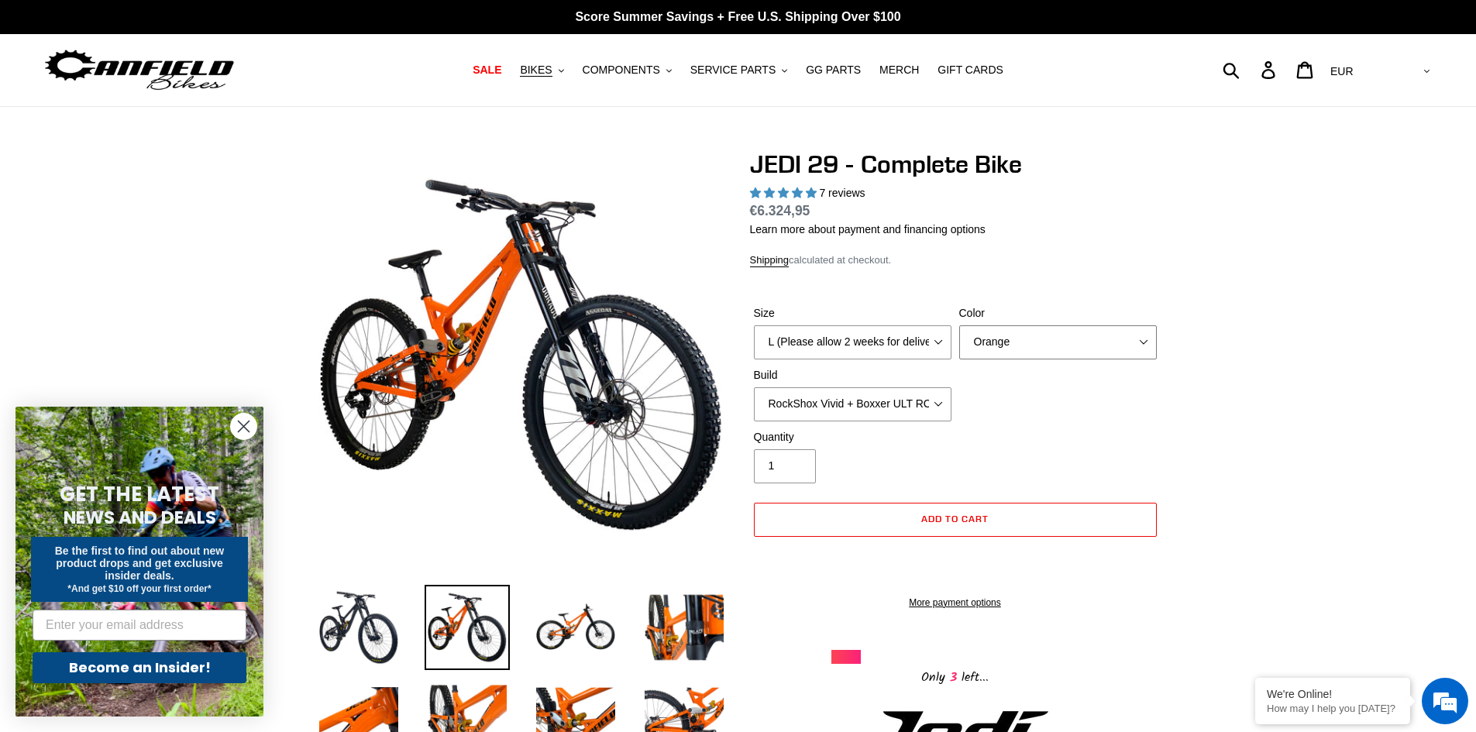
click at [1023, 347] on select "Orange Stealth Black Raw" at bounding box center [1058, 342] width 198 height 34
select select "Raw"
click at [959, 325] on select "Orange Stealth Black Raw" at bounding box center [1058, 342] width 198 height 34
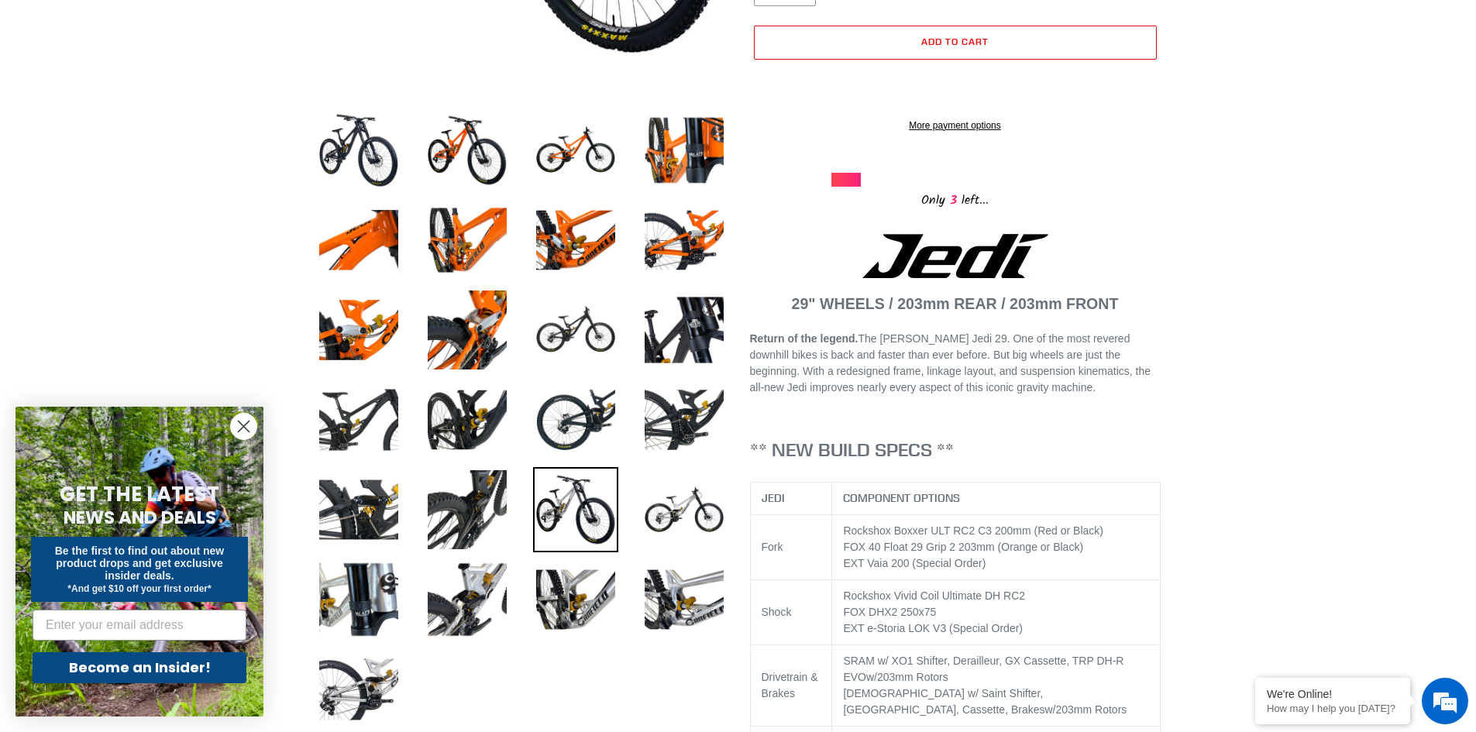
scroll to position [542, 0]
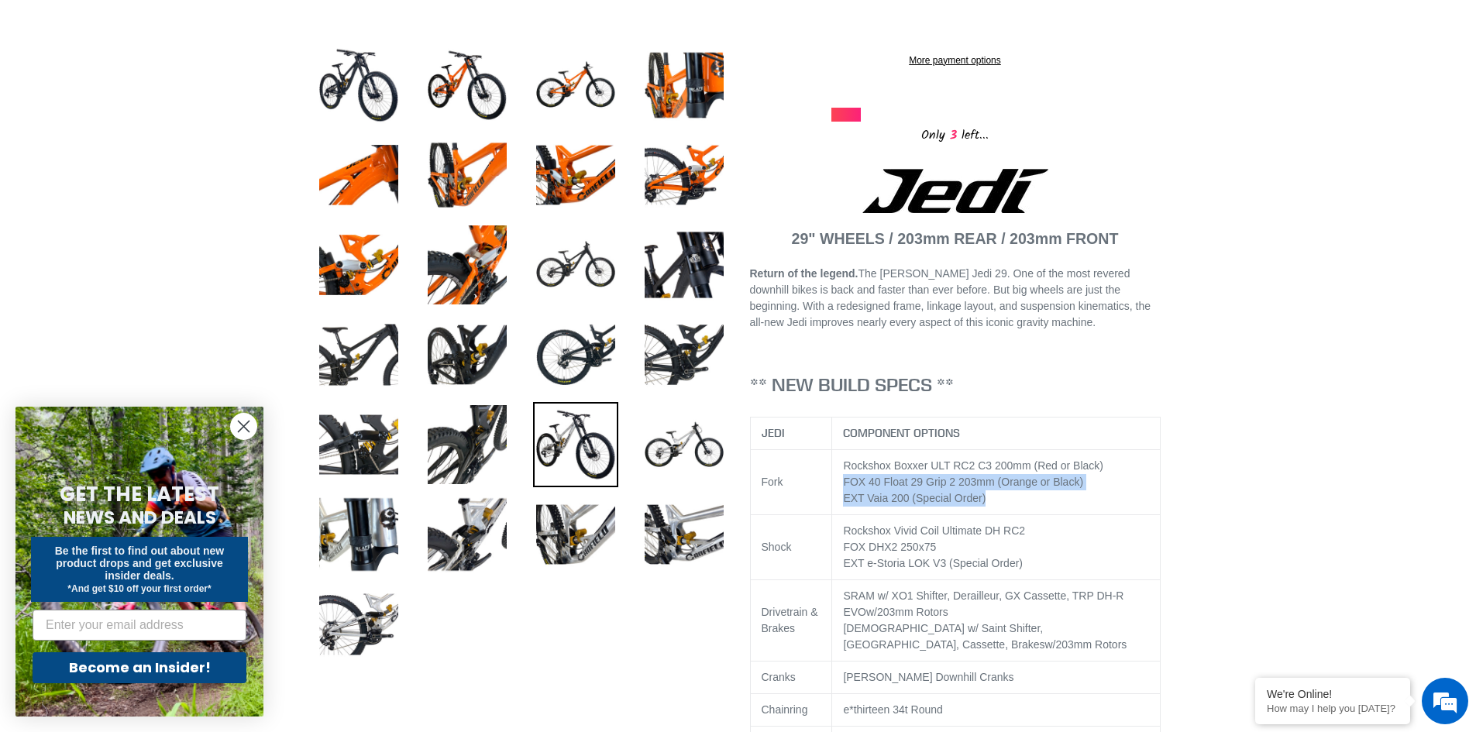
drag, startPoint x: 845, startPoint y: 478, endPoint x: 981, endPoint y: 487, distance: 135.9
click at [981, 487] on td "Rockshox Boxxer ULT RC2 C3 200mm (Red or Black) FOX 40 Float 29 Grip 2 203mm (O…" at bounding box center [996, 482] width 329 height 65
click at [988, 500] on td "Rockshox Boxxer ULT RC2 C3 200mm (Red or Black) FOX 40 Float 29 Grip 2 203mm (O…" at bounding box center [996, 482] width 329 height 65
drag, startPoint x: 845, startPoint y: 501, endPoint x: 905, endPoint y: 504, distance: 59.8
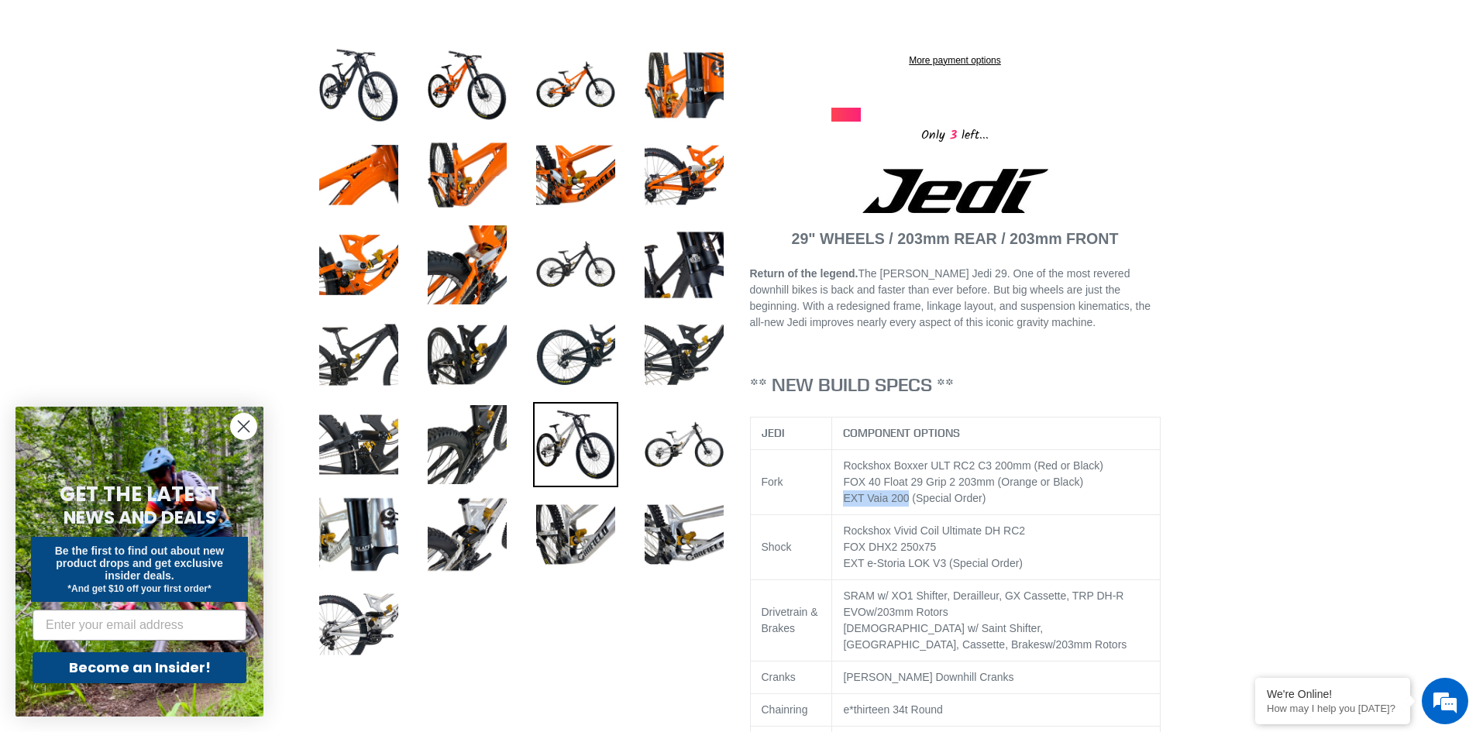
click at [905, 504] on td "Rockshox Boxxer ULT RC2 C3 200mm (Red or Black) FOX 40 Float 29 Grip 2 203mm (O…" at bounding box center [996, 482] width 329 height 65
copy span "EXT Vaia 200"
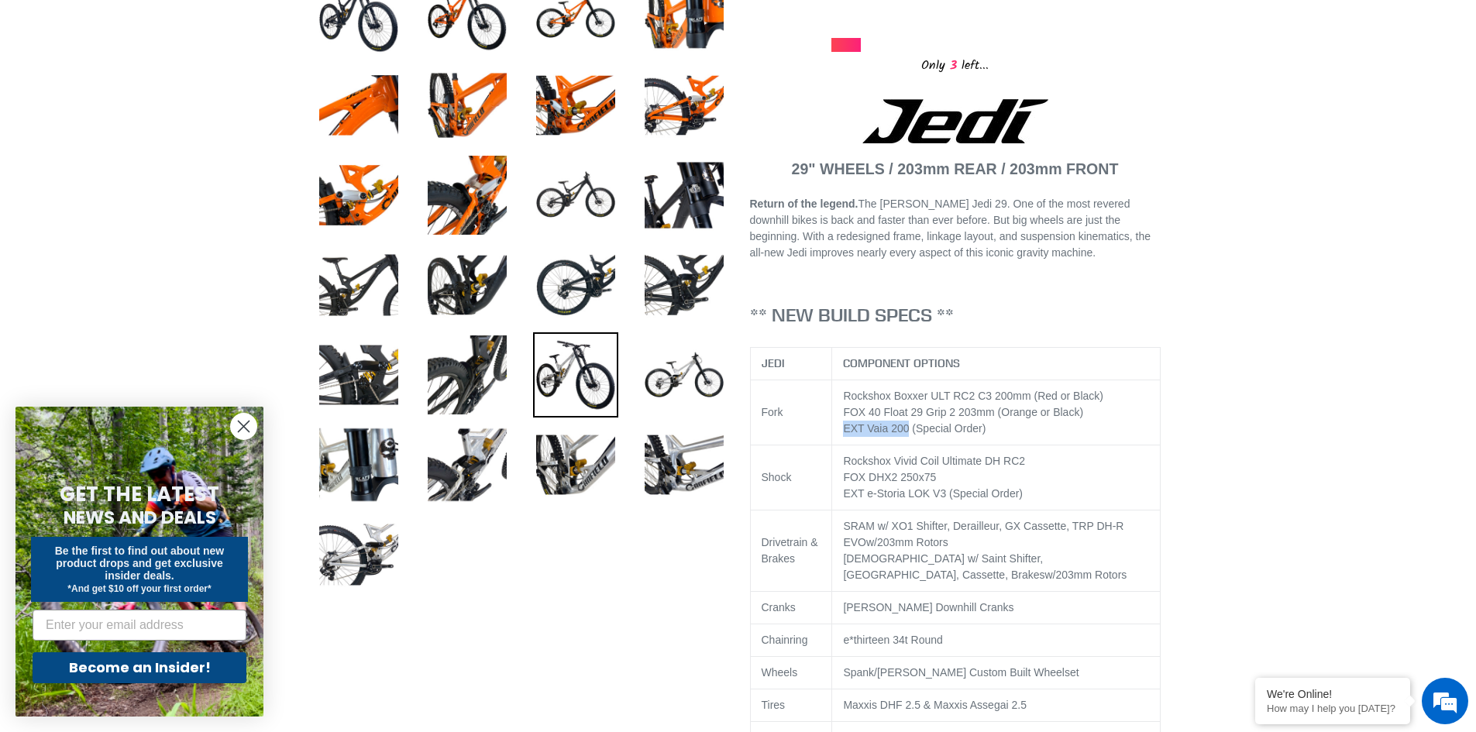
scroll to position [620, 0]
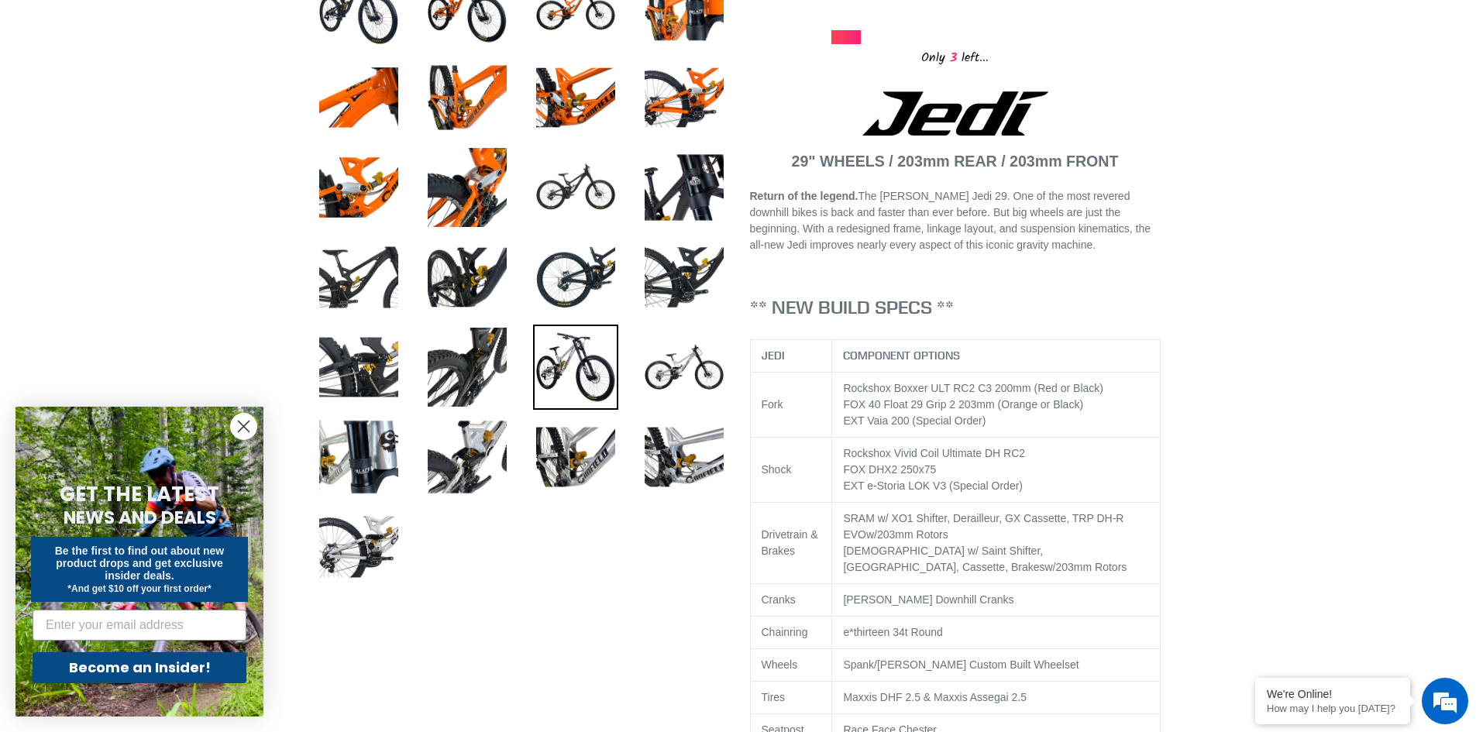
click at [887, 556] on div "Shimano w/ Saint Shifter, [GEOGRAPHIC_DATA], Cassette, Brakes w/203mm Rotors" at bounding box center [996, 559] width 306 height 33
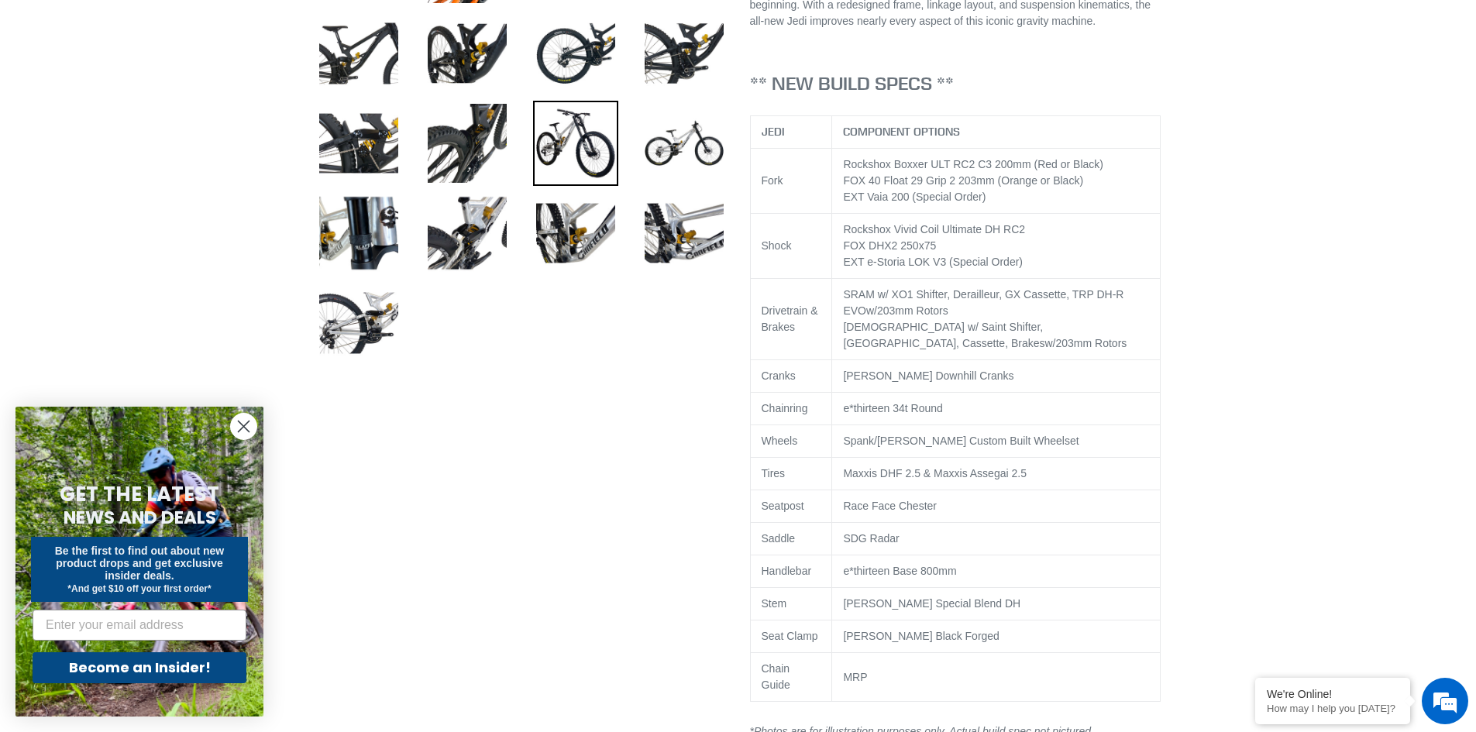
scroll to position [852, 0]
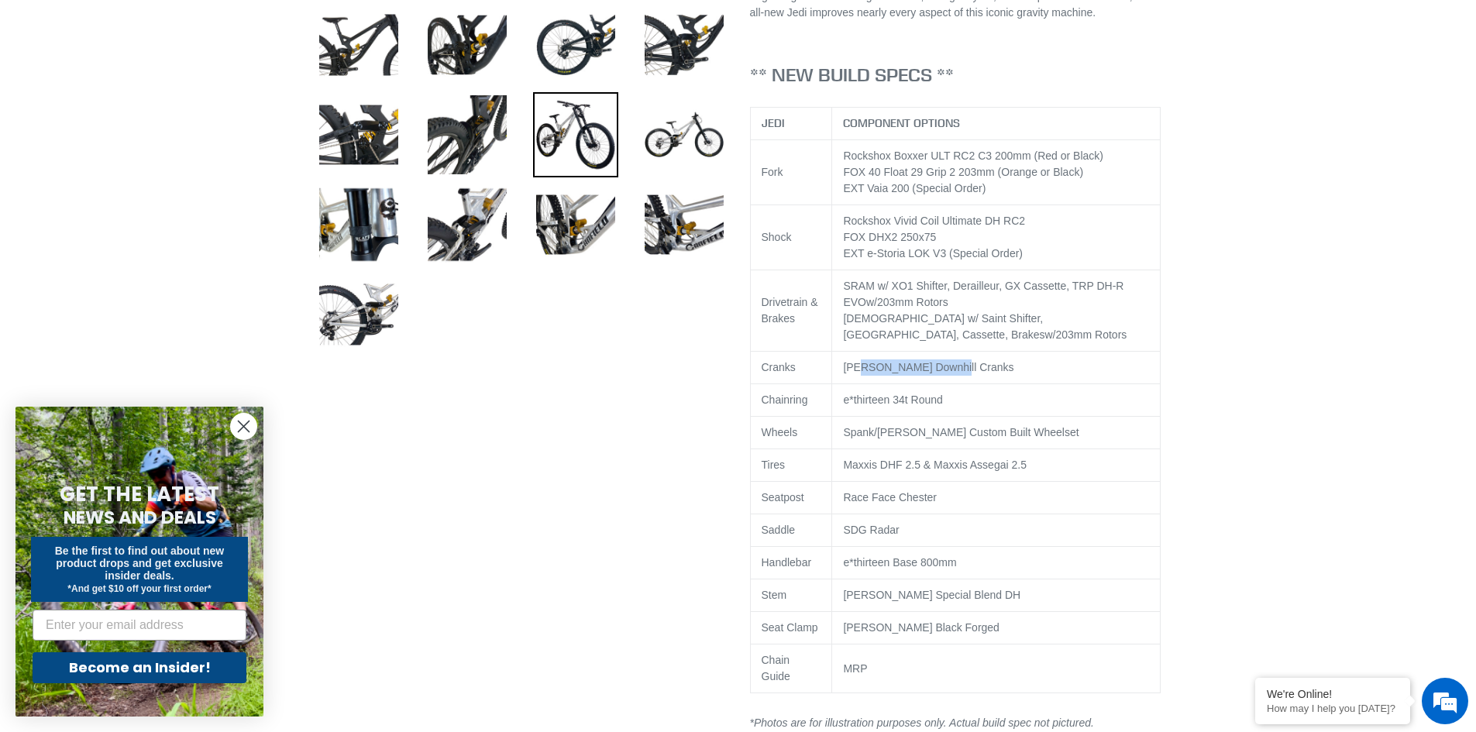
drag, startPoint x: 880, startPoint y: 367, endPoint x: 954, endPoint y: 369, distance: 73.6
click at [944, 370] on td "[PERSON_NAME] Downhill Cranks" at bounding box center [996, 368] width 329 height 33
click at [969, 366] on td "[PERSON_NAME] Downhill Cranks" at bounding box center [996, 368] width 329 height 33
drag, startPoint x: 959, startPoint y: 397, endPoint x: 859, endPoint y: 395, distance: 100.8
click at [849, 394] on td "e*thirteen 34t Round" at bounding box center [996, 400] width 329 height 33
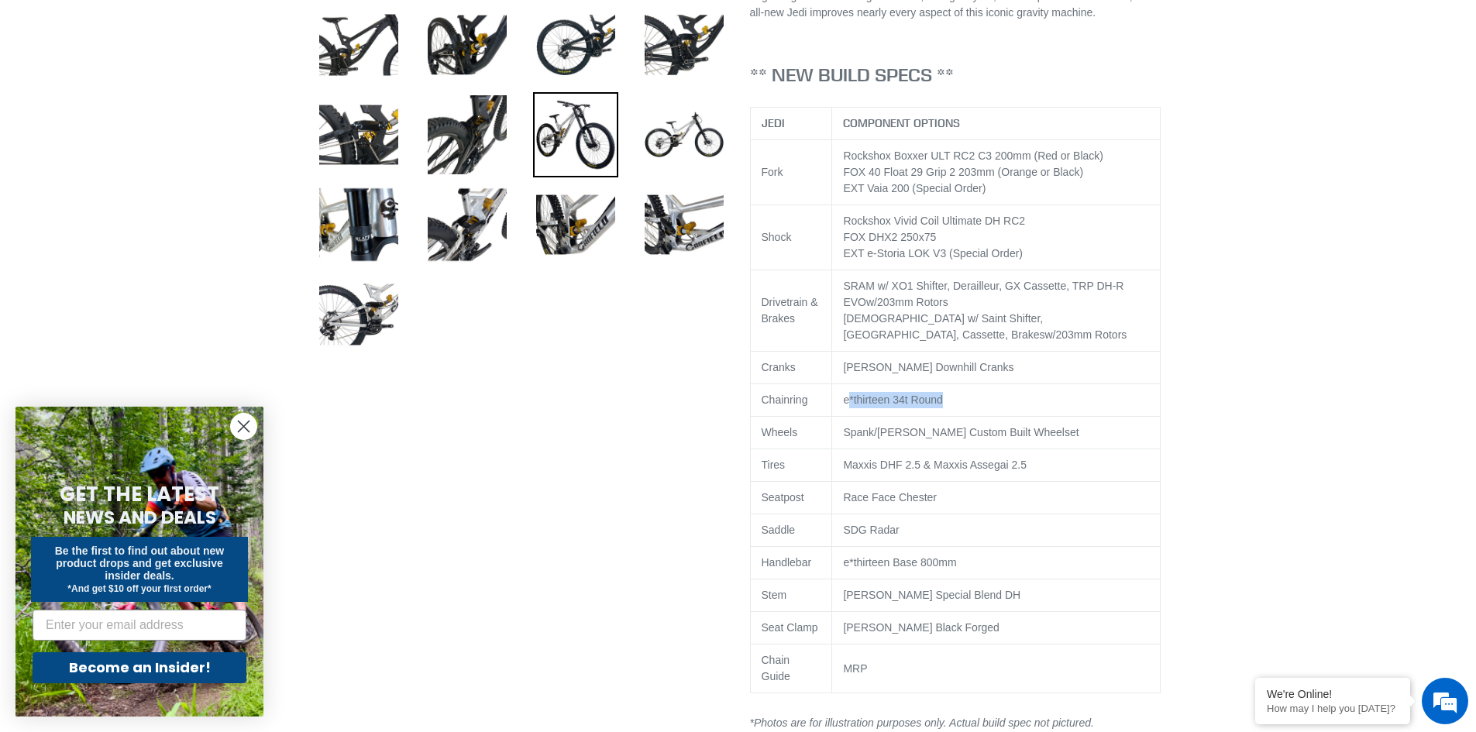
click at [1007, 394] on td "e*thirteen 34t Round" at bounding box center [996, 400] width 329 height 33
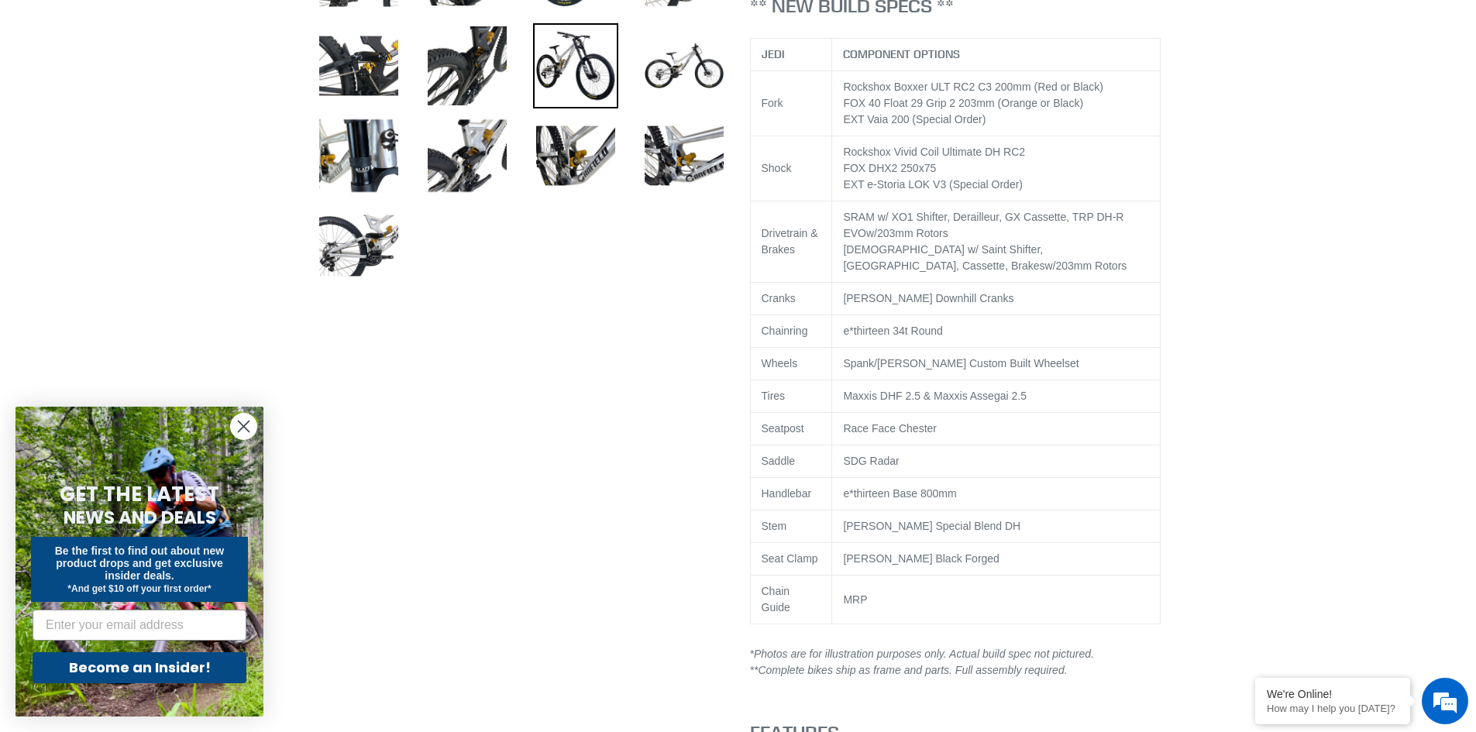
scroll to position [930, 0]
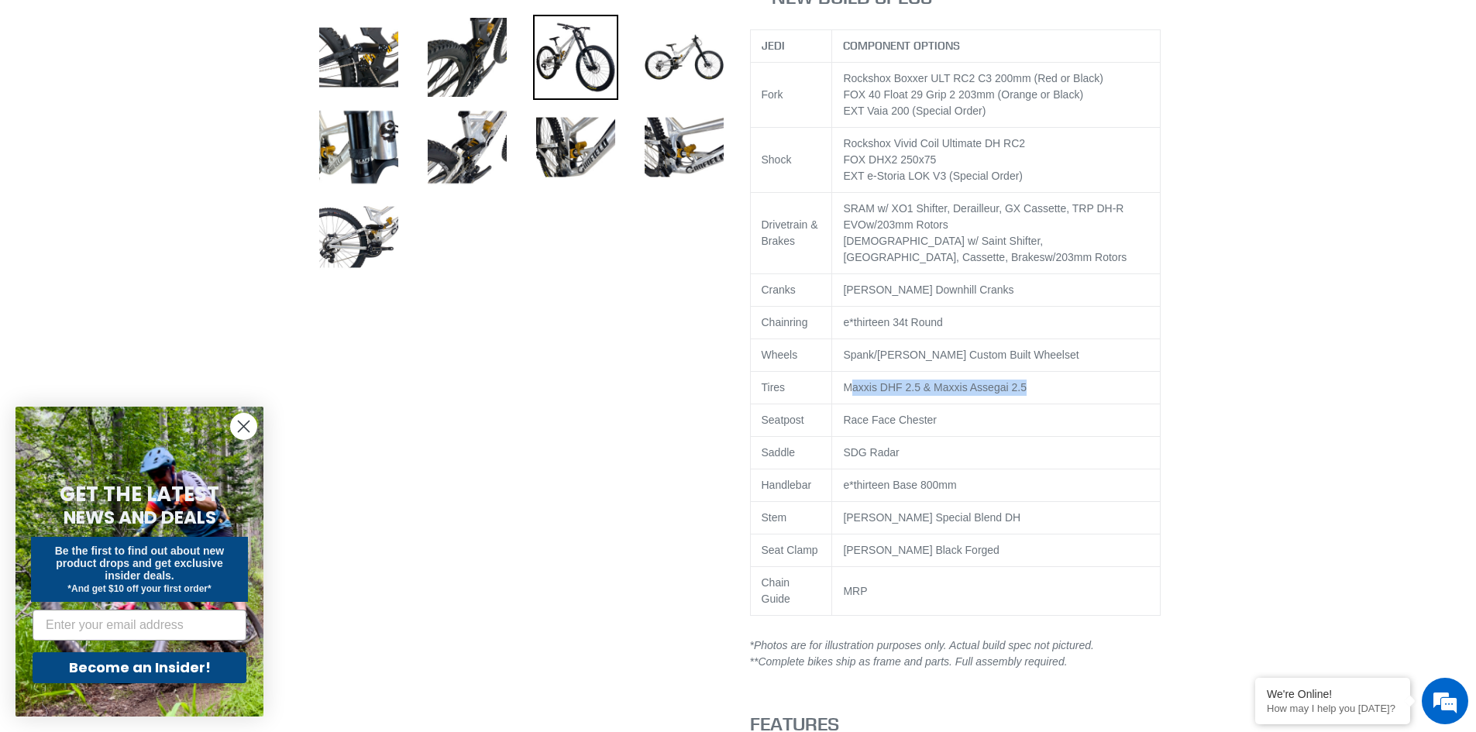
drag, startPoint x: 855, startPoint y: 380, endPoint x: 1123, endPoint y: 392, distance: 268.4
click at [1123, 392] on td "Maxxis DHF 2.5 & Maxxis Assegai 2.5" at bounding box center [996, 388] width 329 height 33
click at [931, 423] on td "Race Face Chester" at bounding box center [996, 421] width 329 height 33
drag, startPoint x: 918, startPoint y: 424, endPoint x: 765, endPoint y: 409, distance: 153.4
click at [765, 409] on tr "Seatpost Race Face [PERSON_NAME]" at bounding box center [955, 421] width 410 height 33
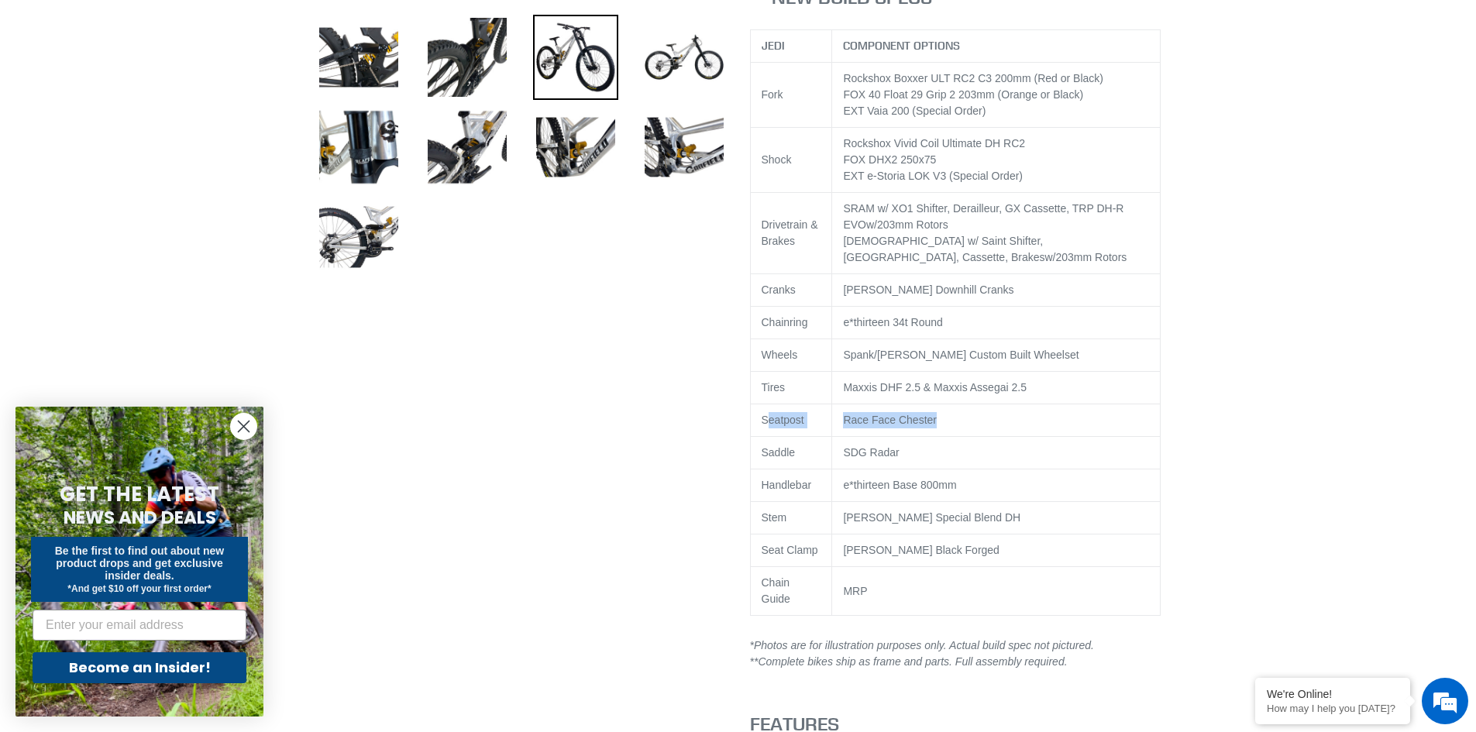
click at [962, 413] on td "Race Face Chester" at bounding box center [996, 421] width 329 height 33
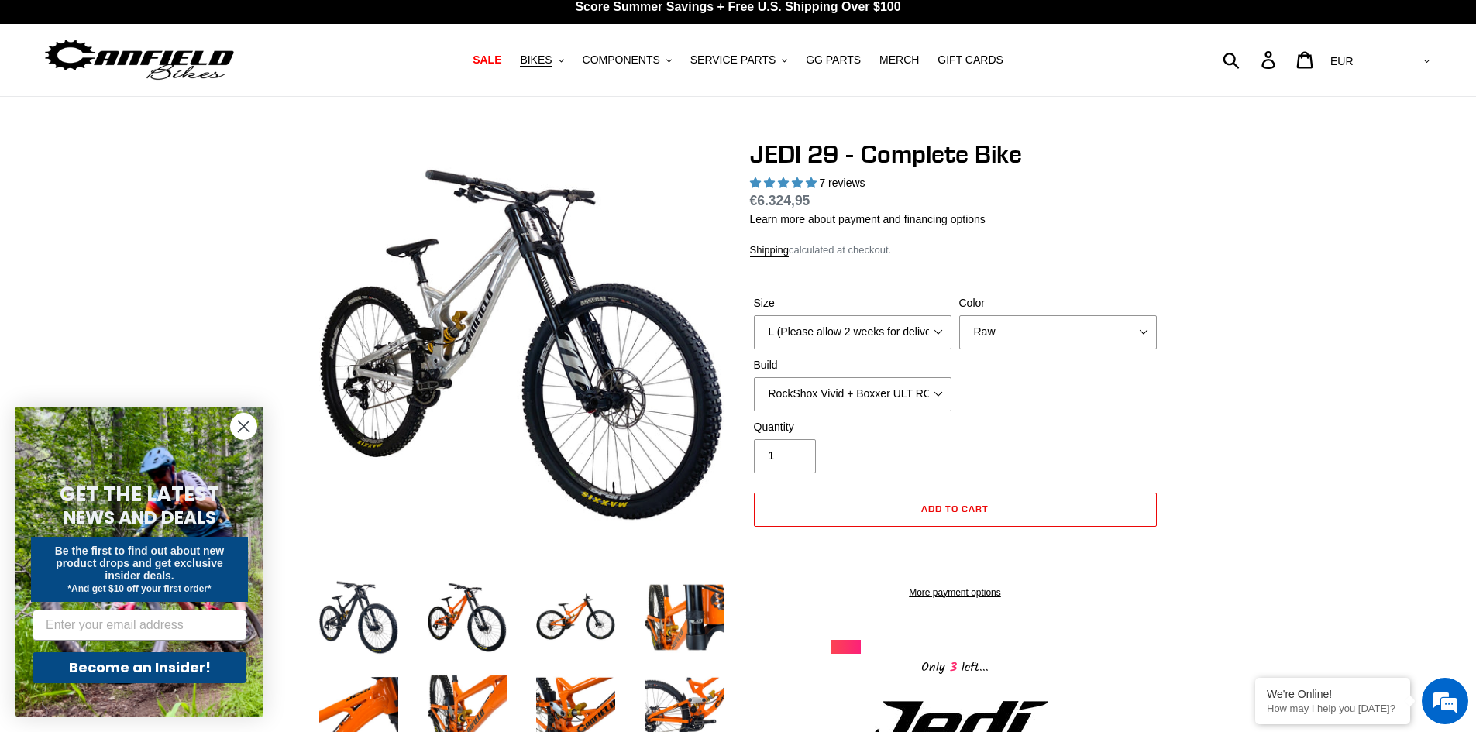
scroll to position [0, 0]
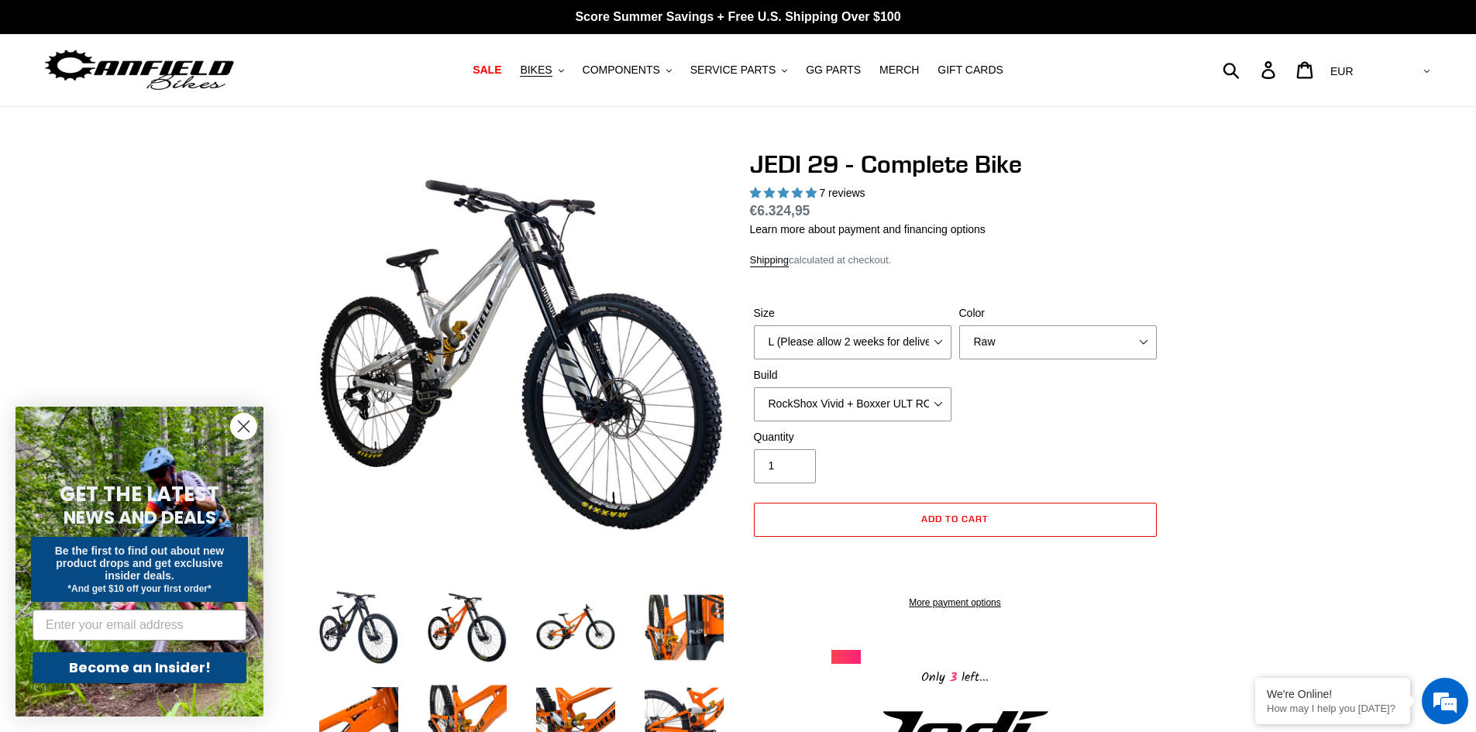
click at [243, 429] on circle "Close dialog" at bounding box center [244, 427] width 26 height 26
